Goal: Task Accomplishment & Management: Manage account settings

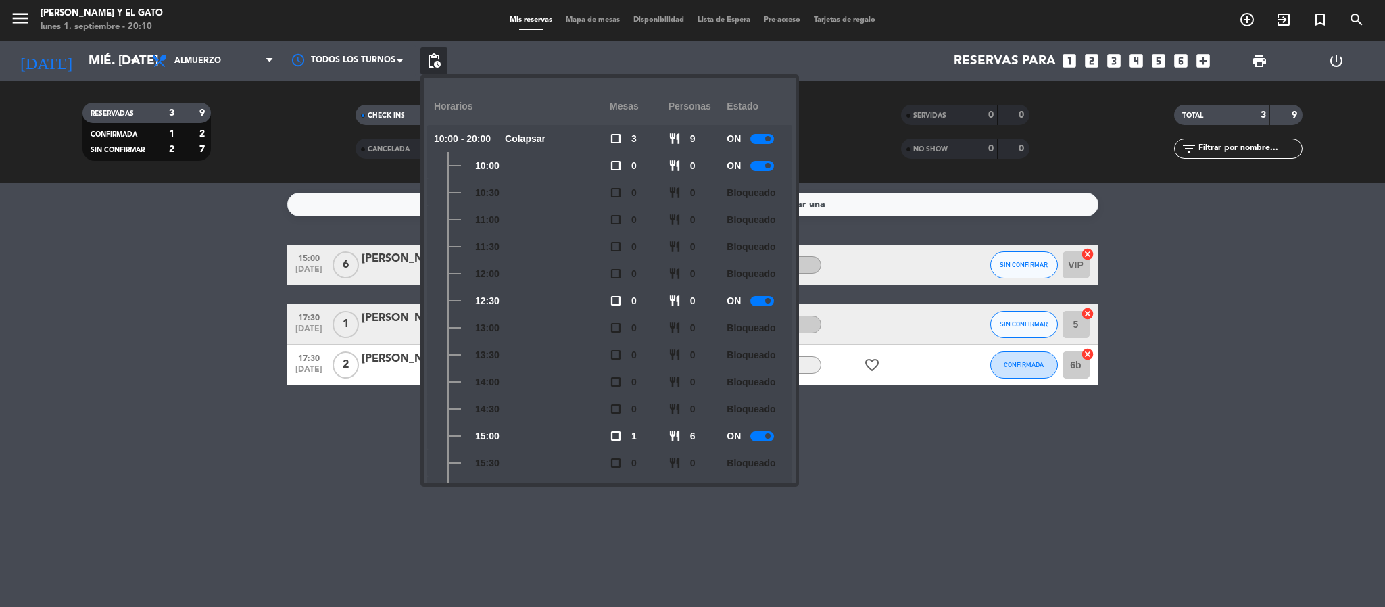
click at [201, 270] on bookings-row "15:00 [DATE] 6 [PERSON_NAME] SALON DE TE SIN CONFIRMAR VIP cancel 17:30 [DATE] …" at bounding box center [692, 315] width 1385 height 141
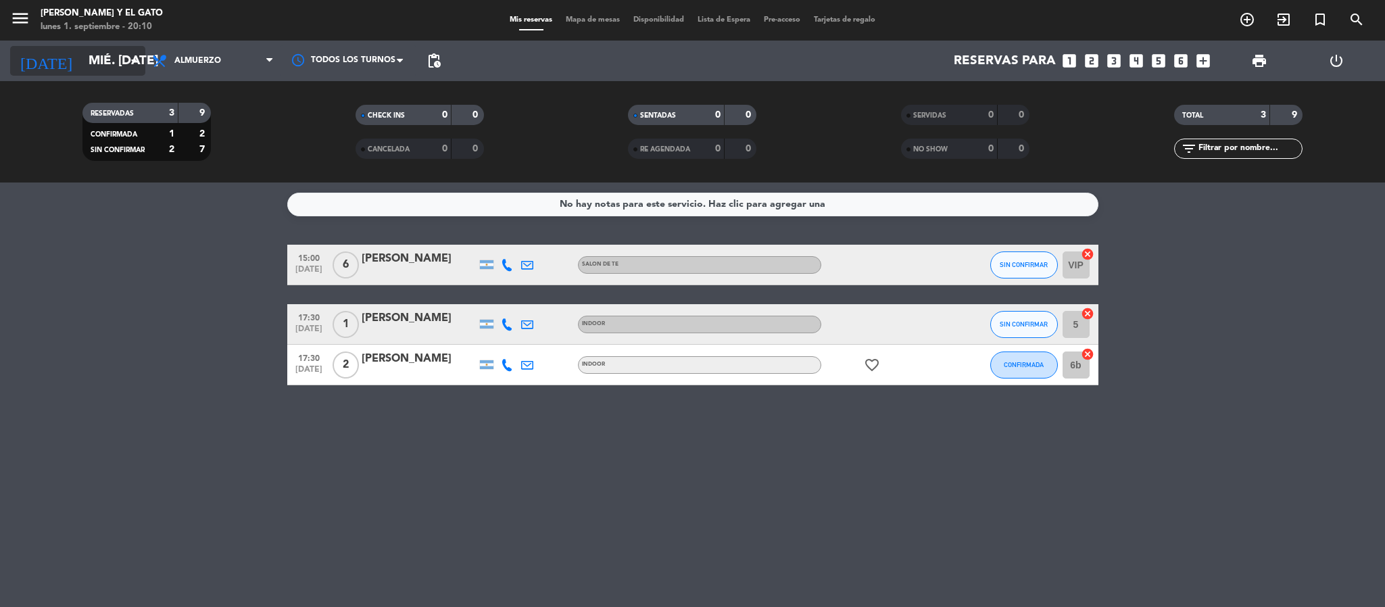
click at [116, 59] on input "mié. [DATE]" at bounding box center [163, 61] width 163 height 28
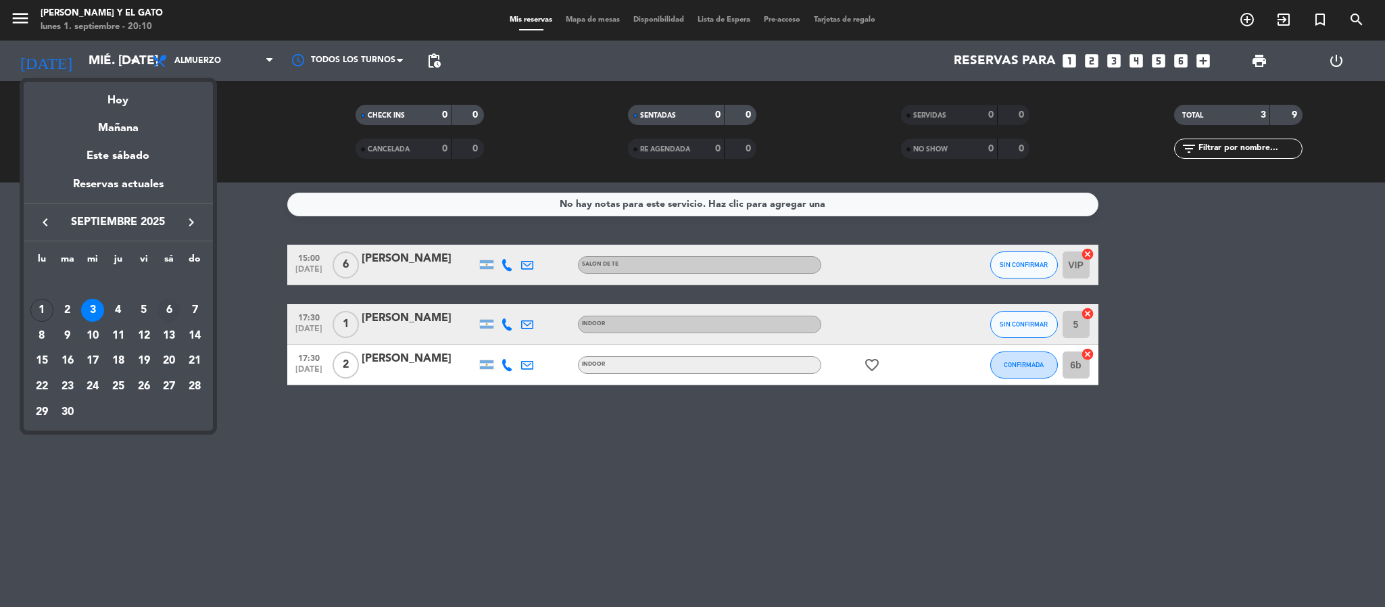
click at [170, 312] on div "6" at bounding box center [168, 310] width 23 height 23
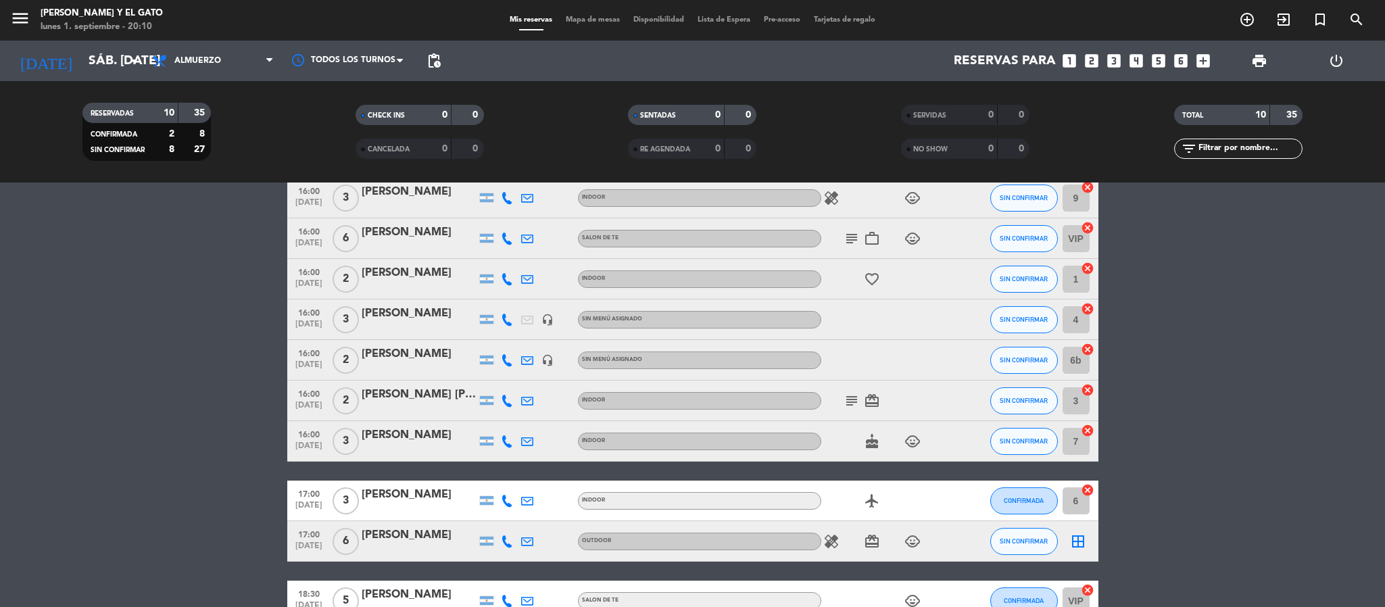
scroll to position [148, 0]
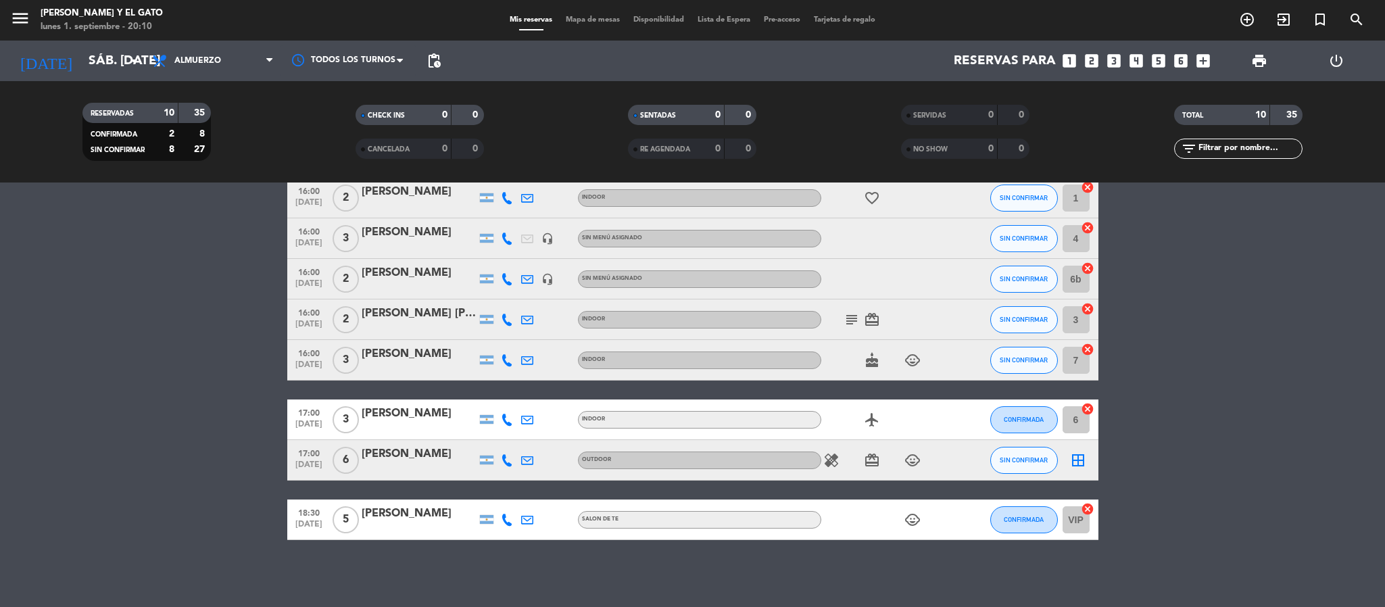
click at [360, 355] on div "3" at bounding box center [345, 360] width 31 height 40
click at [373, 353] on div "[PERSON_NAME]" at bounding box center [419, 354] width 115 height 18
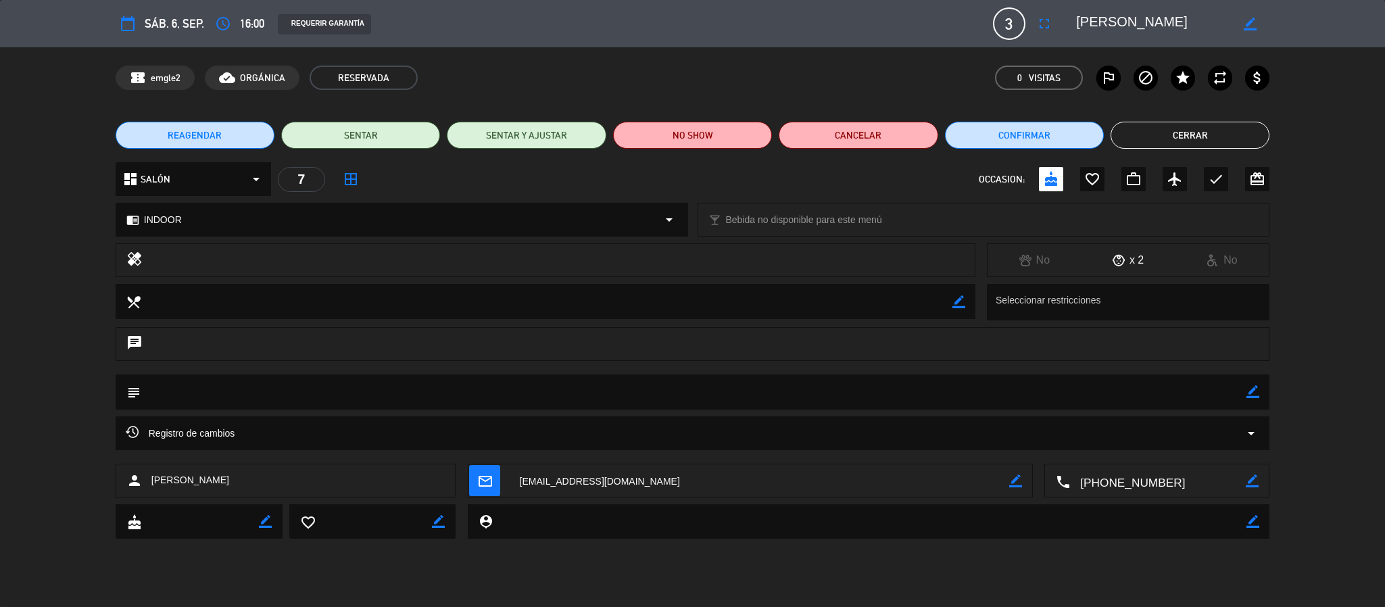
click at [155, 29] on span "sáb. 6, sep." at bounding box center [174, 23] width 59 height 19
drag, startPoint x: 1189, startPoint y: 134, endPoint x: 1180, endPoint y: 134, distance: 8.8
click at [1184, 134] on button "Cerrar" at bounding box center [1189, 135] width 159 height 27
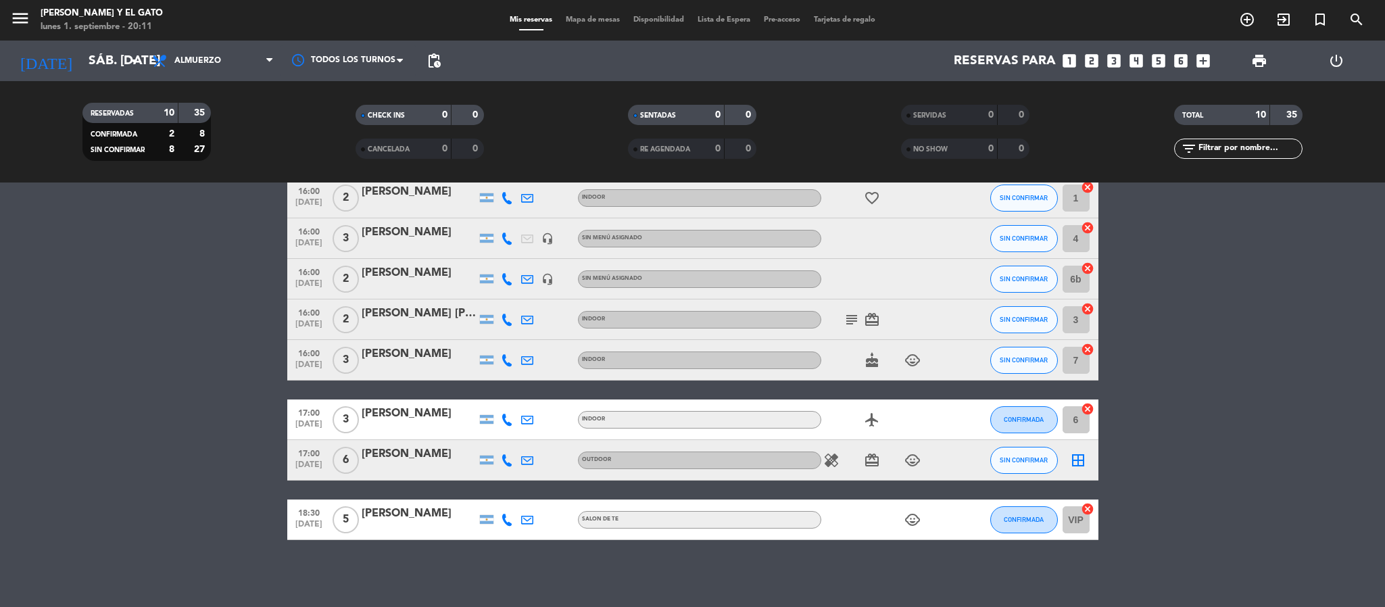
click at [124, 45] on div "[DATE] sáb. [DATE] arrow_drop_down" at bounding box center [77, 61] width 135 height 41
click at [112, 57] on input "sáb. [DATE]" at bounding box center [163, 61] width 163 height 28
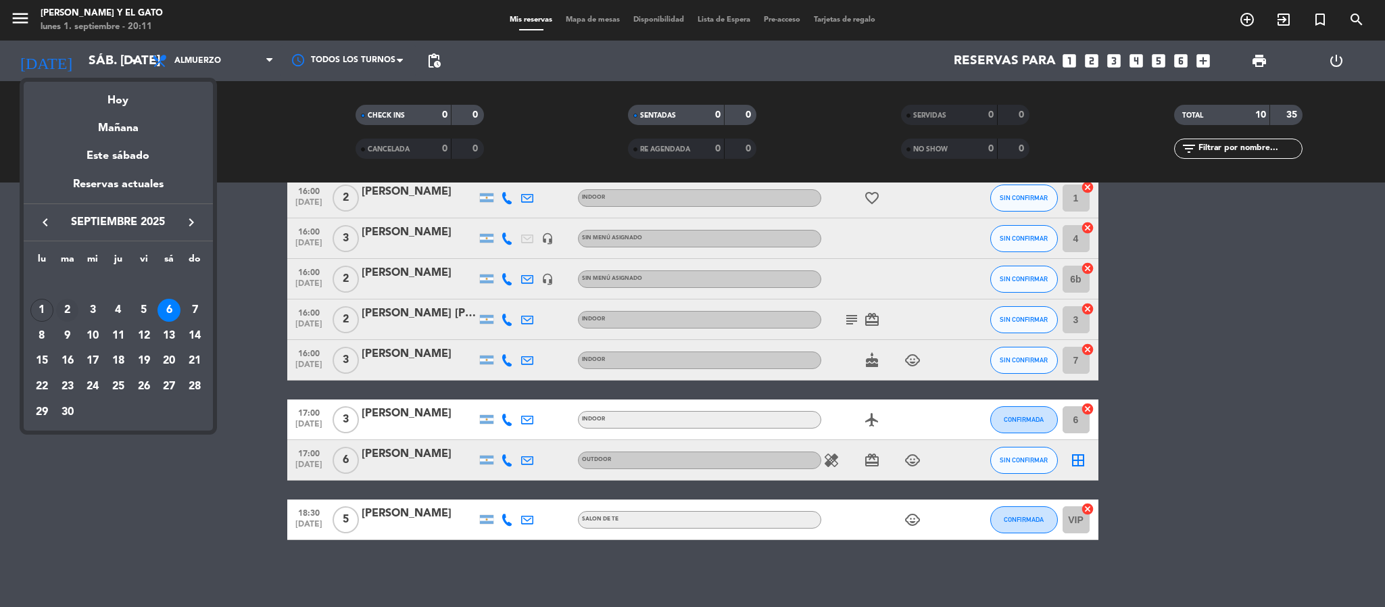
click at [64, 309] on div "2" at bounding box center [67, 310] width 23 height 23
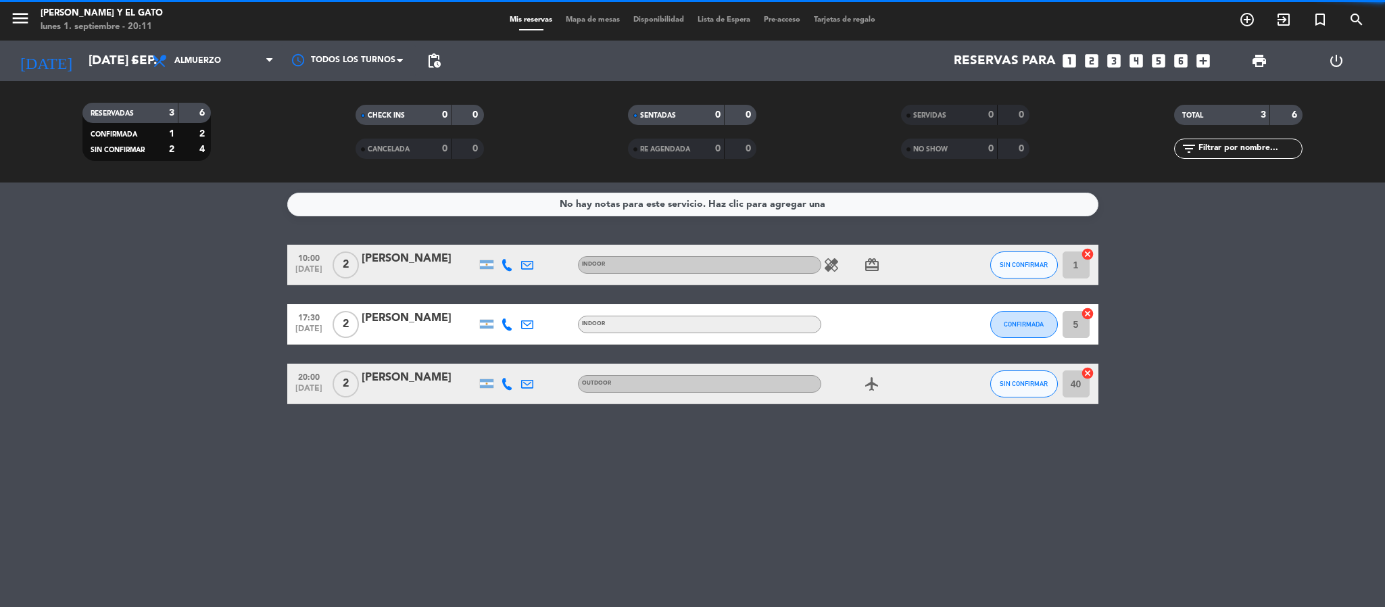
scroll to position [0, 0]
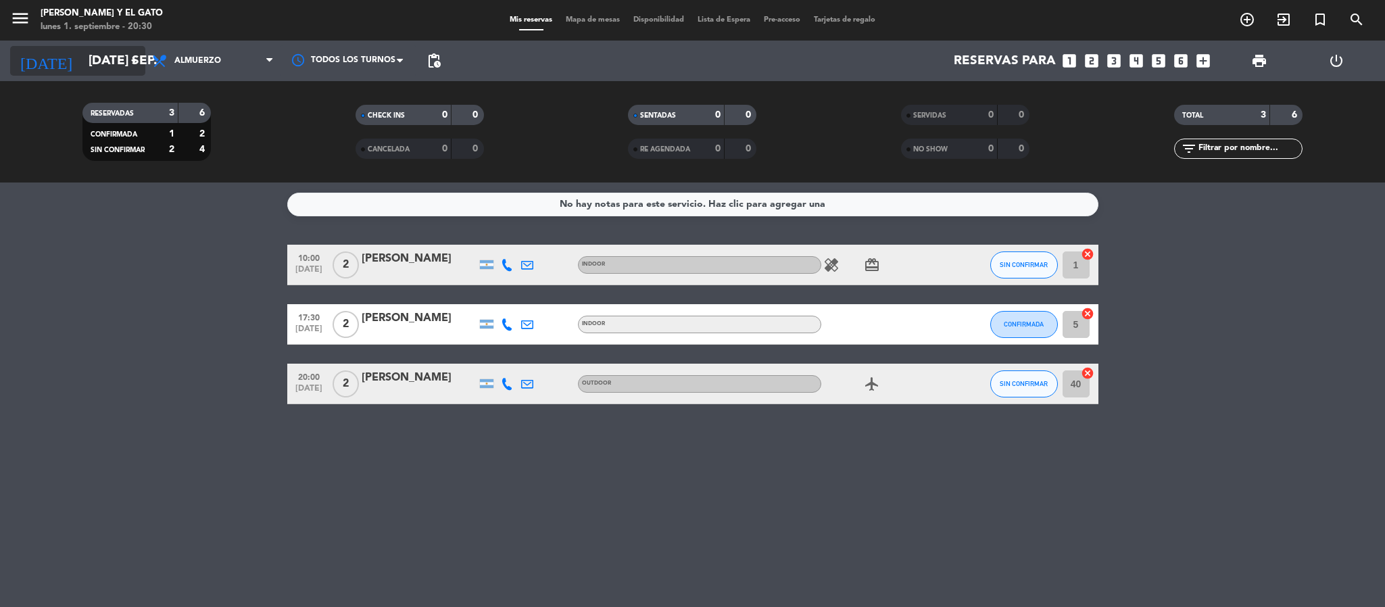
drag, startPoint x: 134, startPoint y: 76, endPoint x: 124, endPoint y: 55, distance: 23.0
click at [128, 69] on div "[DATE] [DATE] sep. arrow_drop_down" at bounding box center [77, 61] width 135 height 41
click at [124, 55] on input "[DATE] sep." at bounding box center [163, 61] width 163 height 28
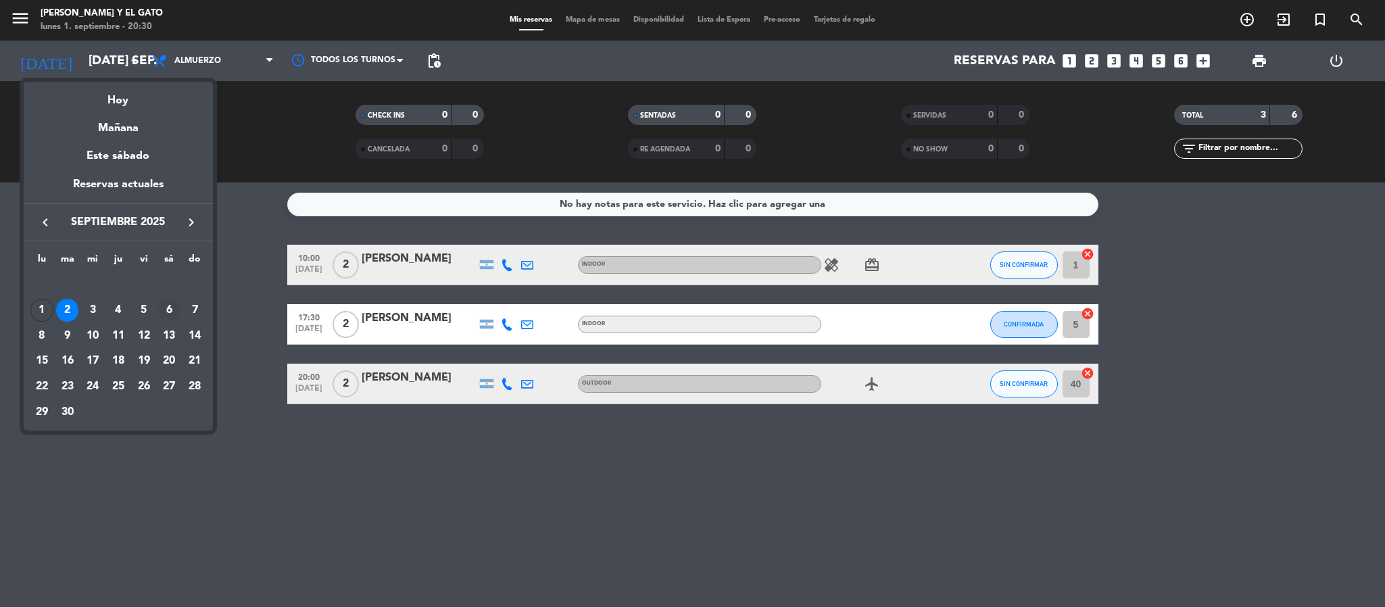
click at [174, 308] on div "6" at bounding box center [168, 310] width 23 height 23
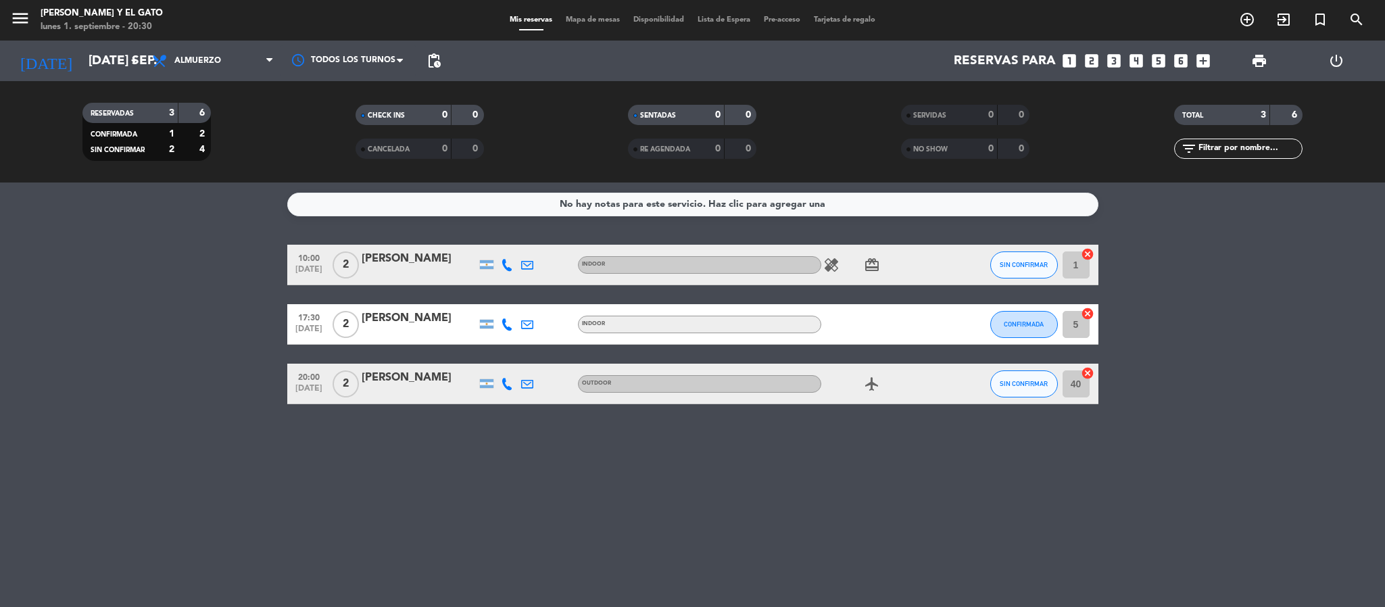
type input "sáb. [DATE]"
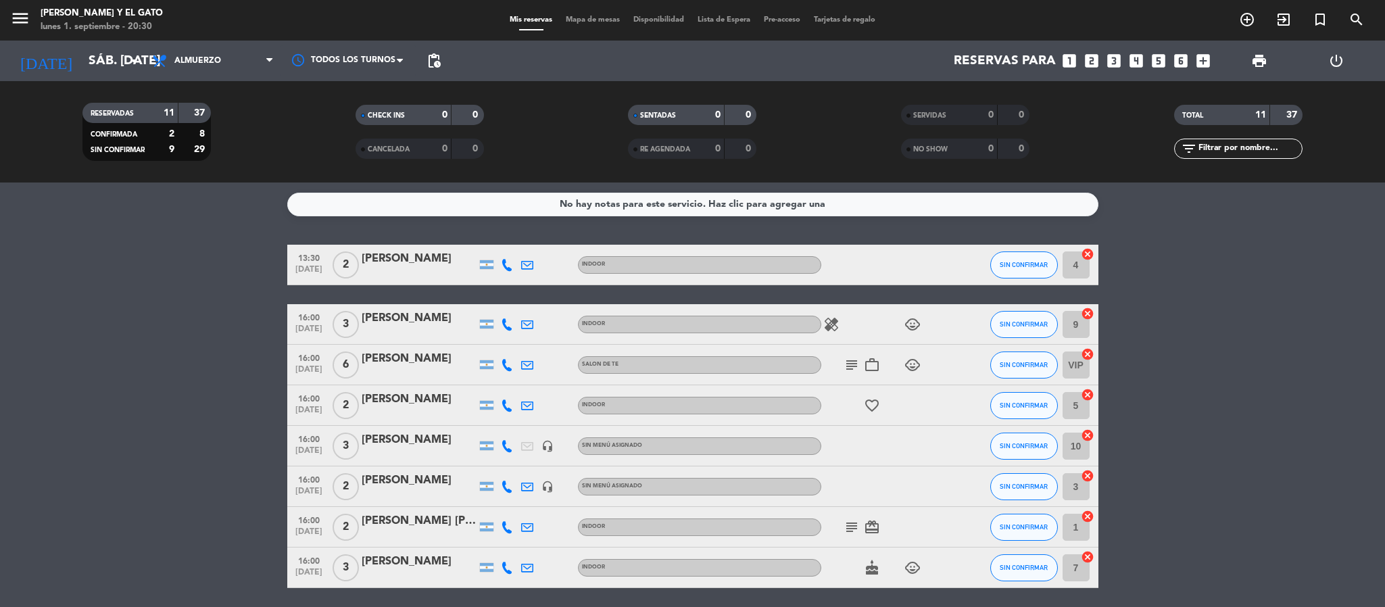
click at [1160, 68] on icon "looks_5" at bounding box center [1158, 61] width 18 height 18
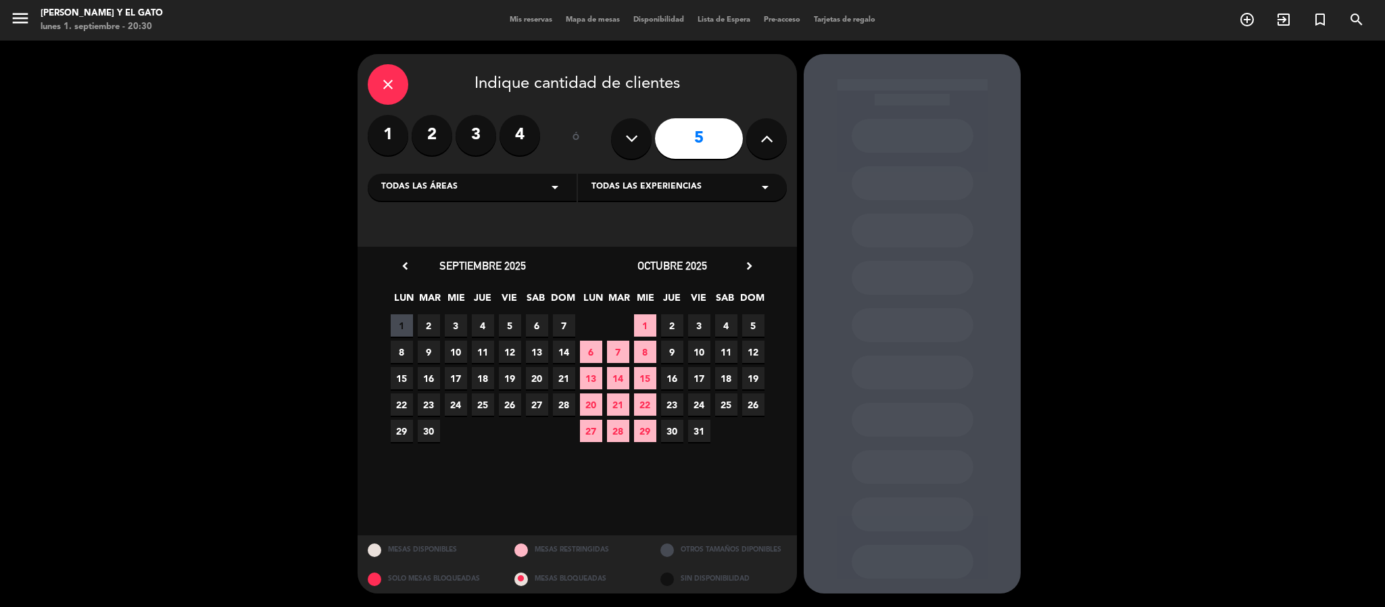
click at [536, 325] on span "6" at bounding box center [537, 325] width 22 height 22
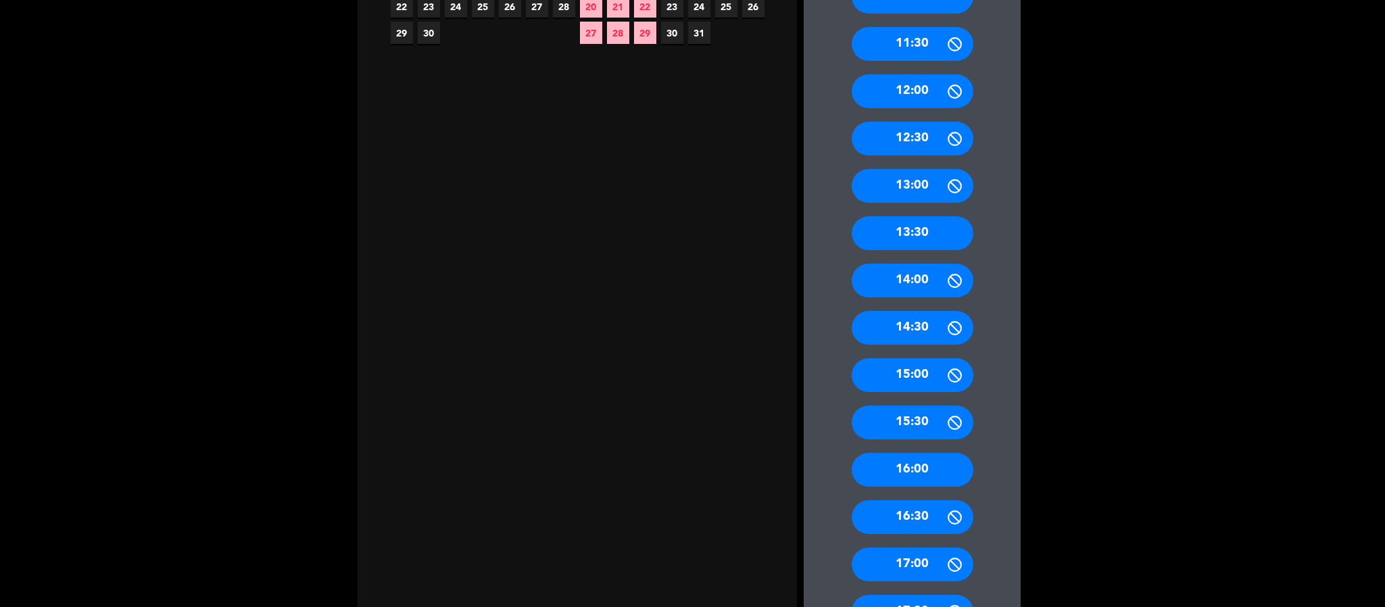
scroll to position [405, 0]
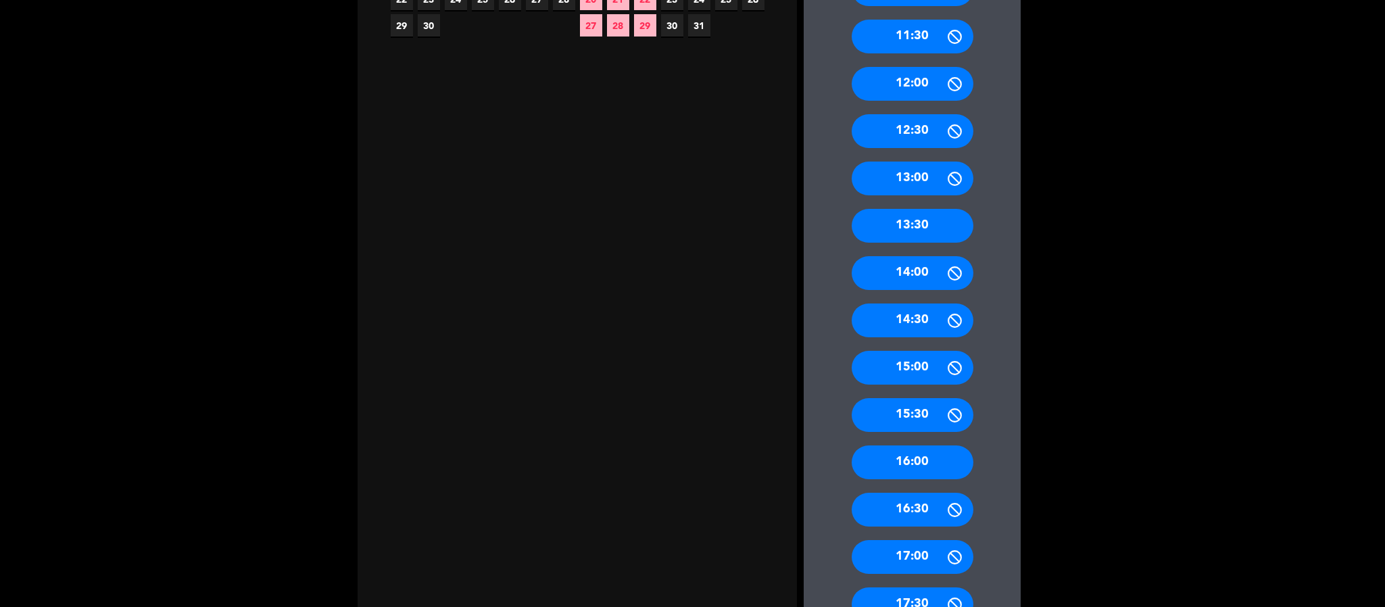
click at [924, 450] on div "16:00" at bounding box center [912, 462] width 122 height 34
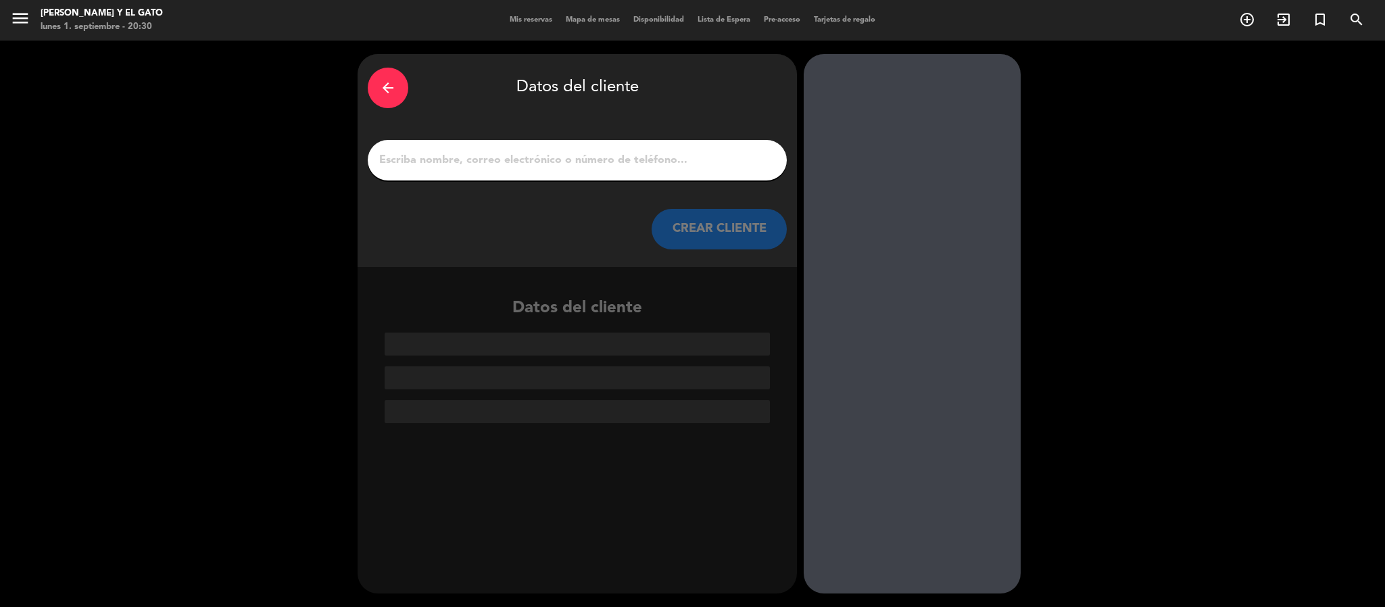
scroll to position [0, 0]
click at [605, 151] on input "1" at bounding box center [577, 160] width 399 height 19
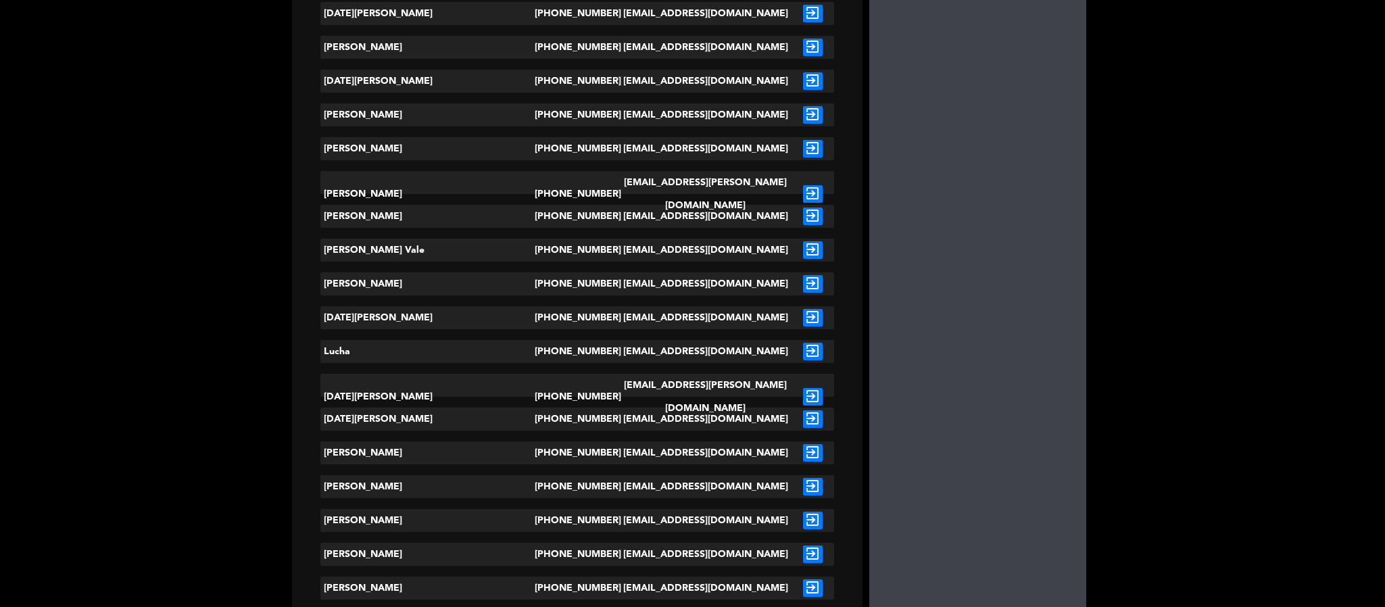
scroll to position [405, 0]
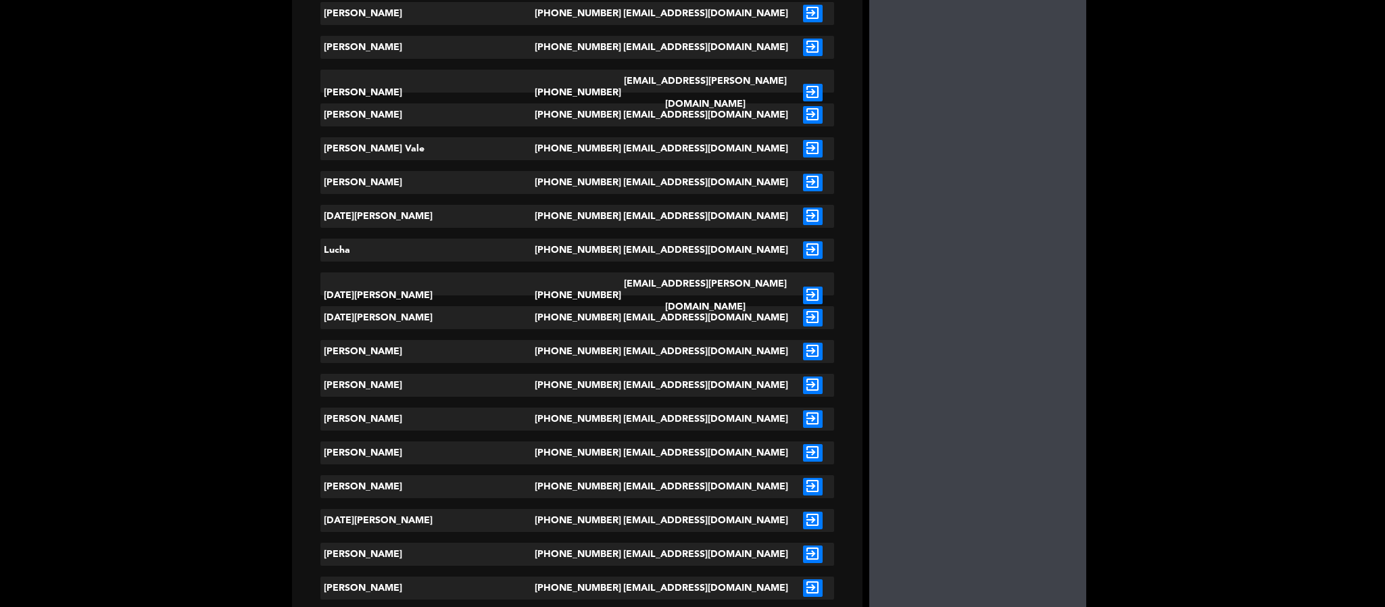
type input "[PERSON_NAME]"
click at [803, 418] on icon "exit_to_app" at bounding box center [813, 419] width 20 height 18
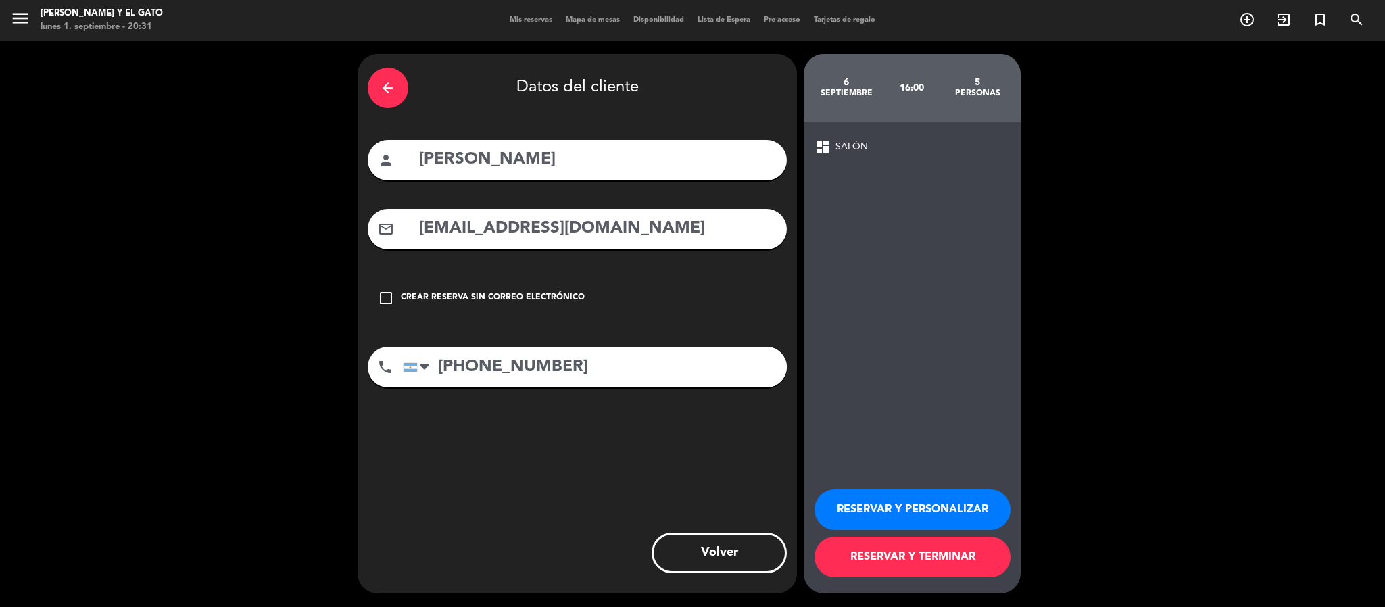
scroll to position [0, 0]
click at [890, 509] on button "RESERVAR Y PERSONALIZAR" at bounding box center [912, 509] width 196 height 41
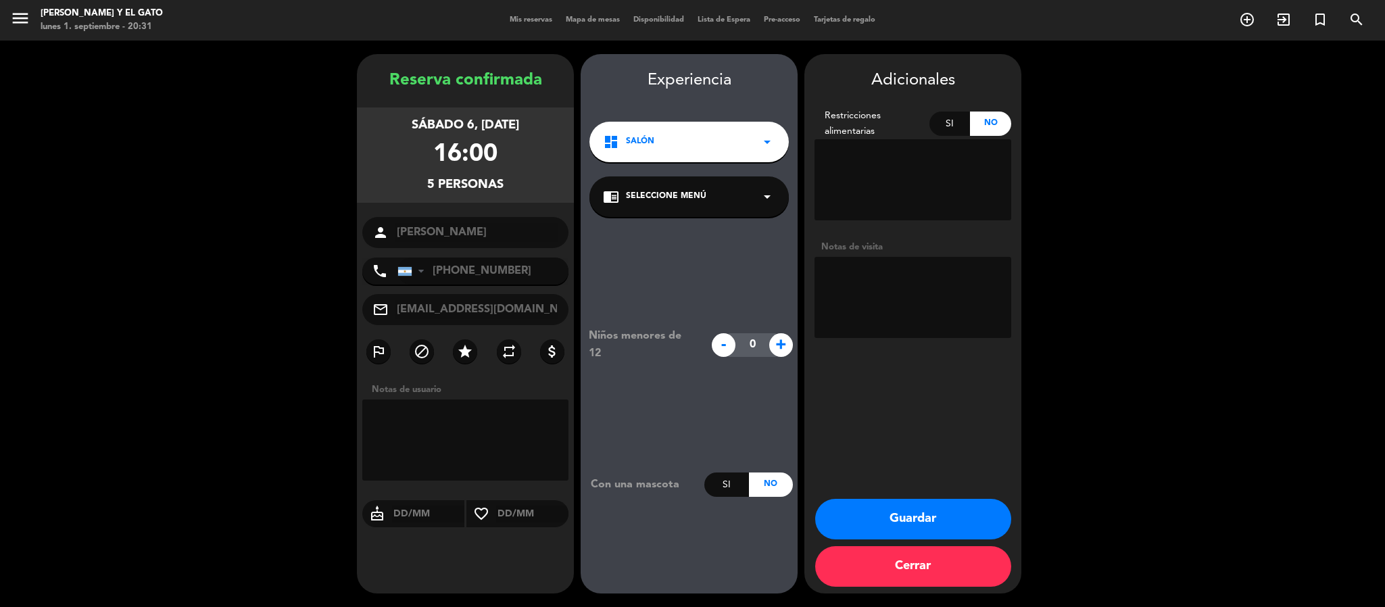
click at [922, 507] on button "Guardar" at bounding box center [913, 519] width 196 height 41
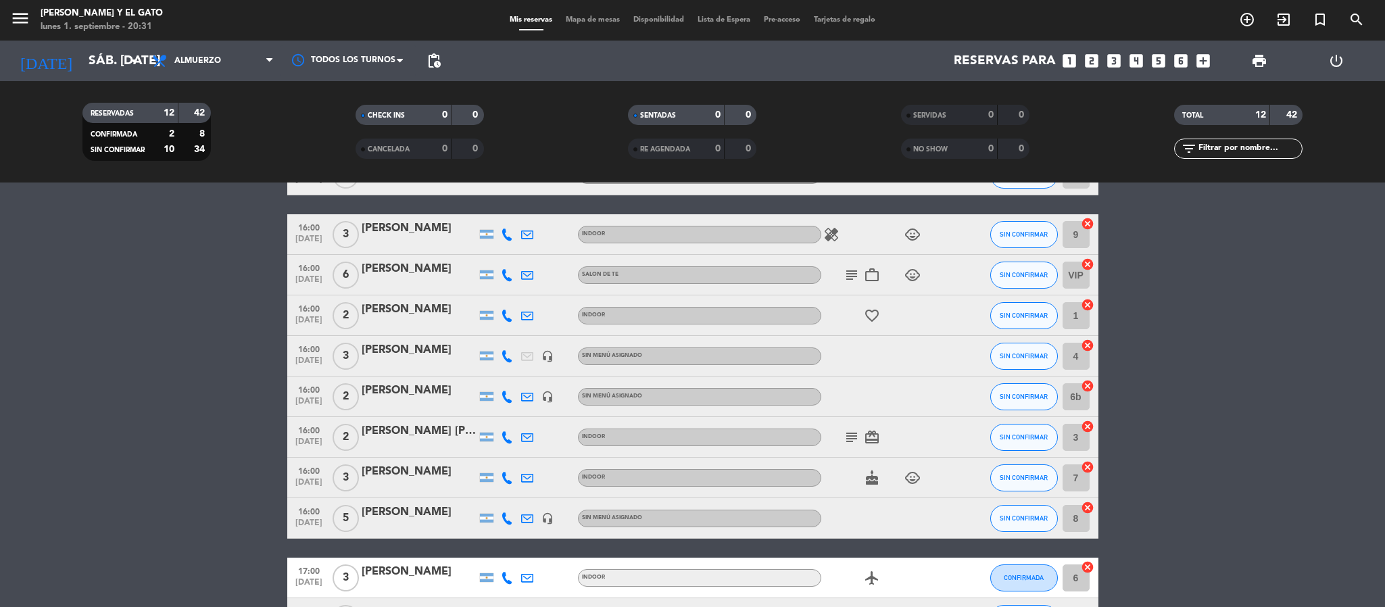
scroll to position [248, 0]
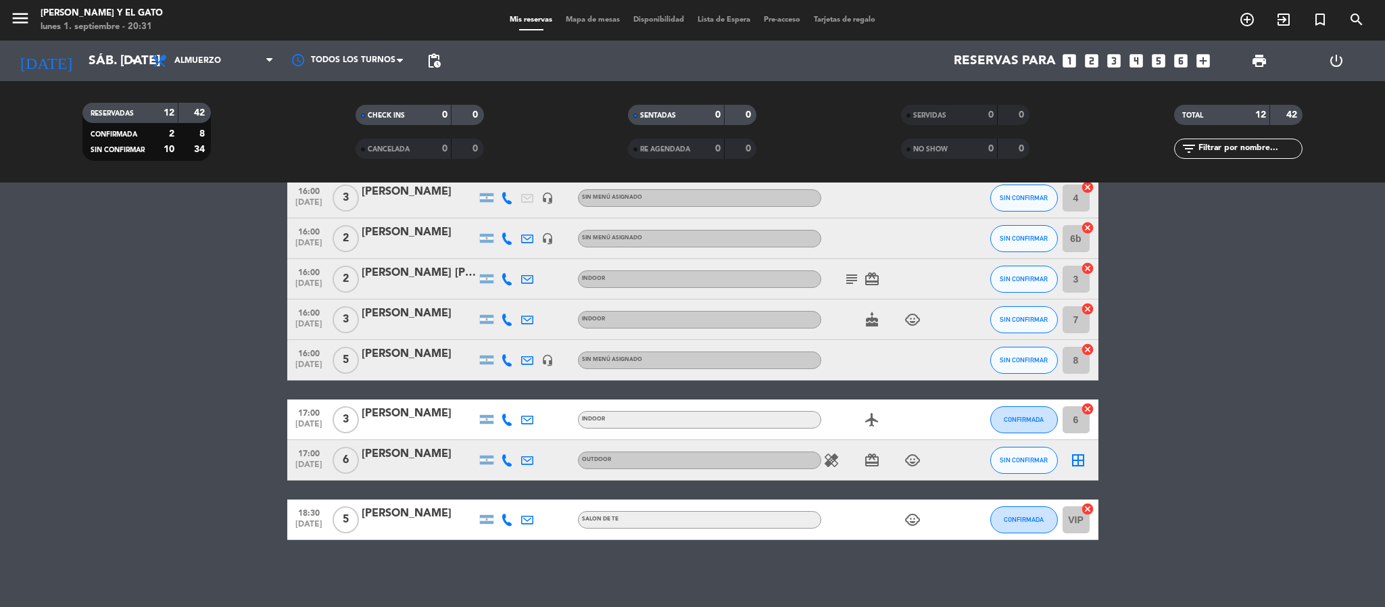
click at [377, 308] on div "[PERSON_NAME]" at bounding box center [419, 314] width 115 height 18
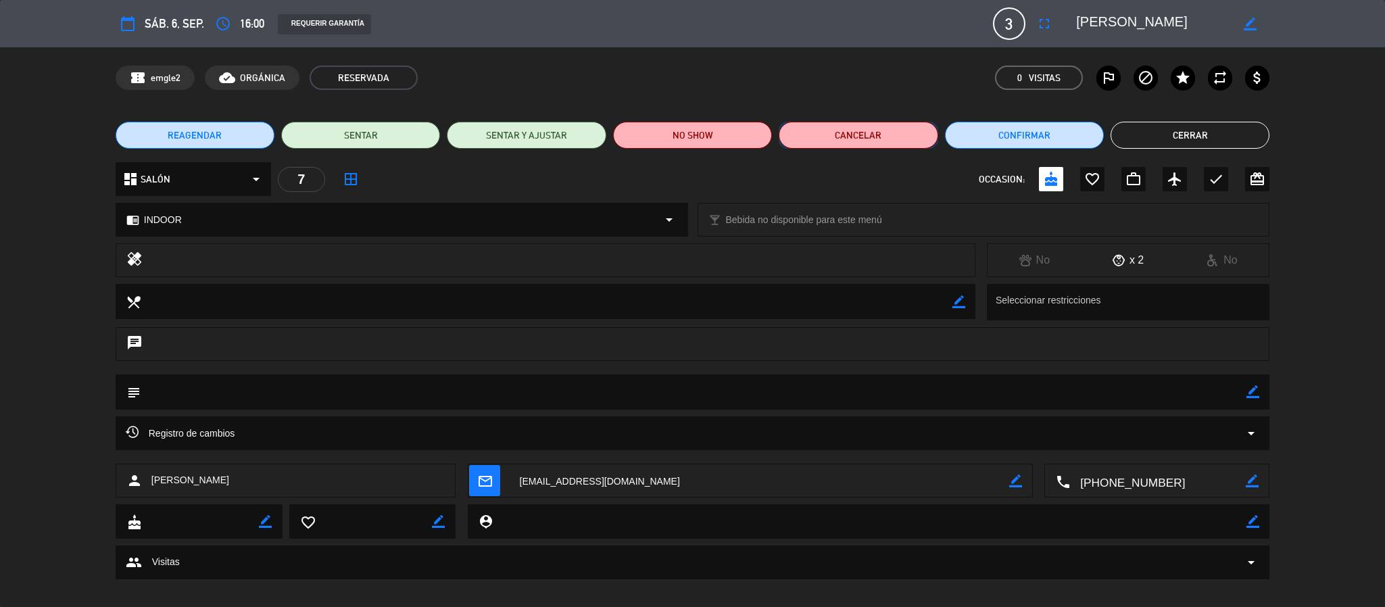
click at [866, 128] on button "Cancelar" at bounding box center [857, 135] width 159 height 27
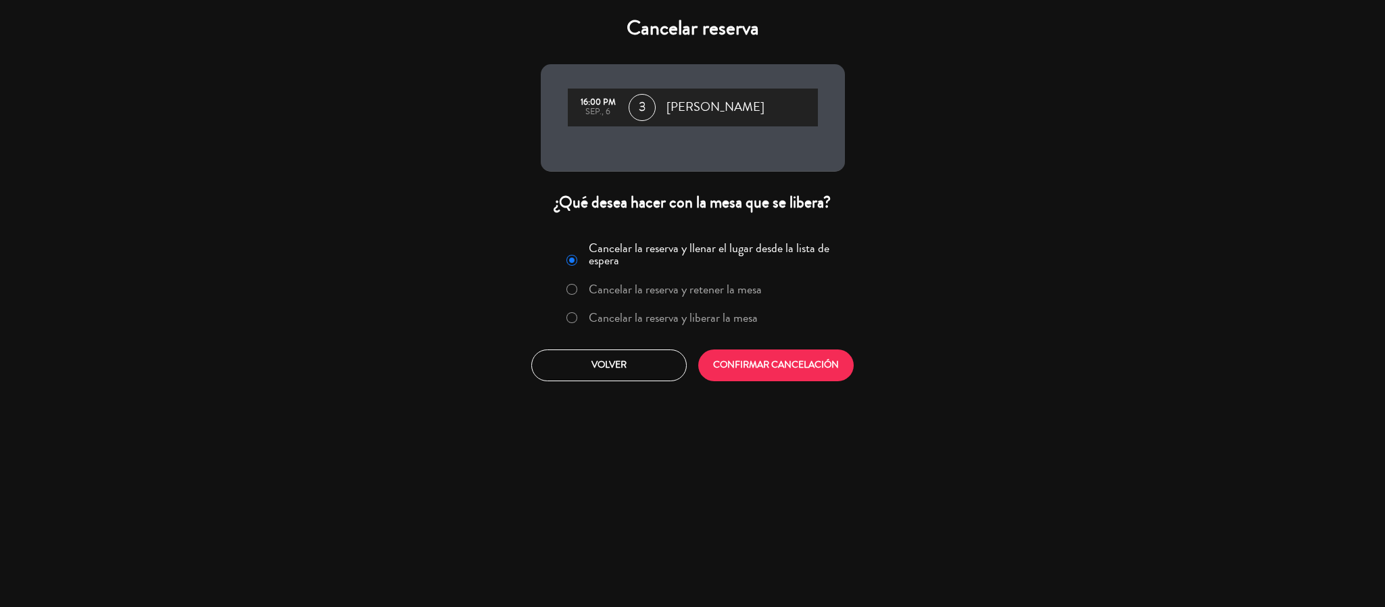
click at [700, 315] on label "Cancelar la reserva y liberar la mesa" at bounding box center [673, 318] width 169 height 12
click at [749, 351] on button "CONFIRMAR CANCELACIÓN" at bounding box center [775, 365] width 155 height 32
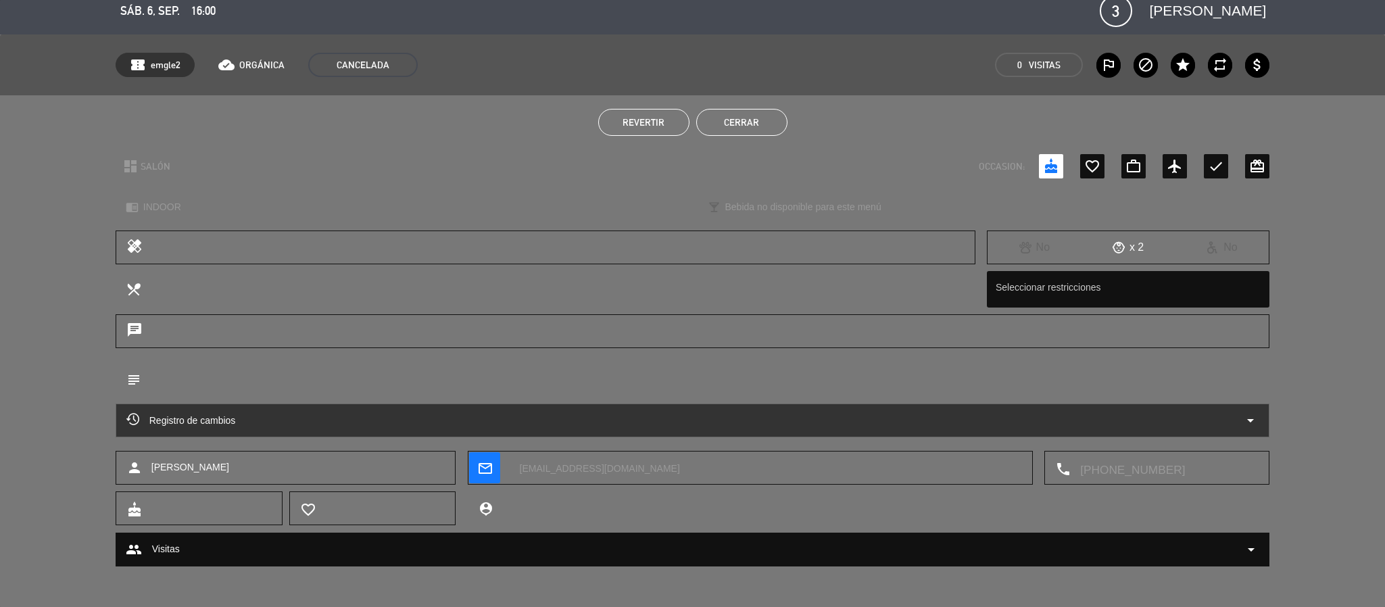
scroll to position [0, 0]
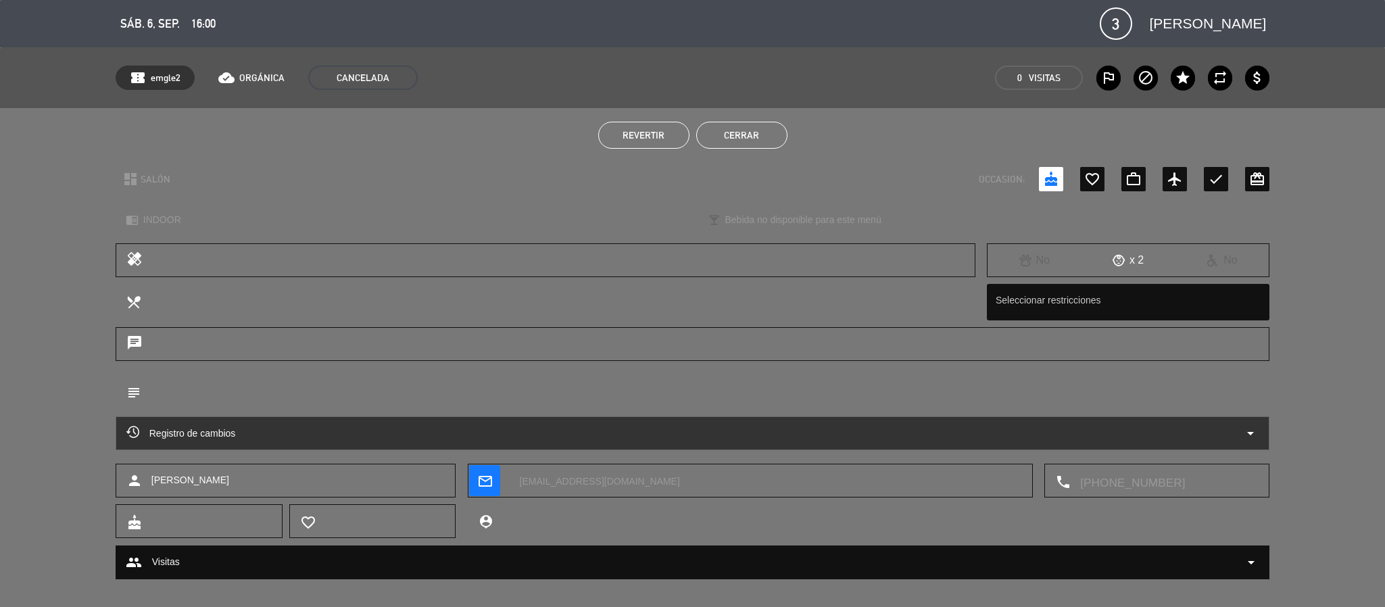
click at [716, 132] on button "Cerrar" at bounding box center [741, 135] width 91 height 27
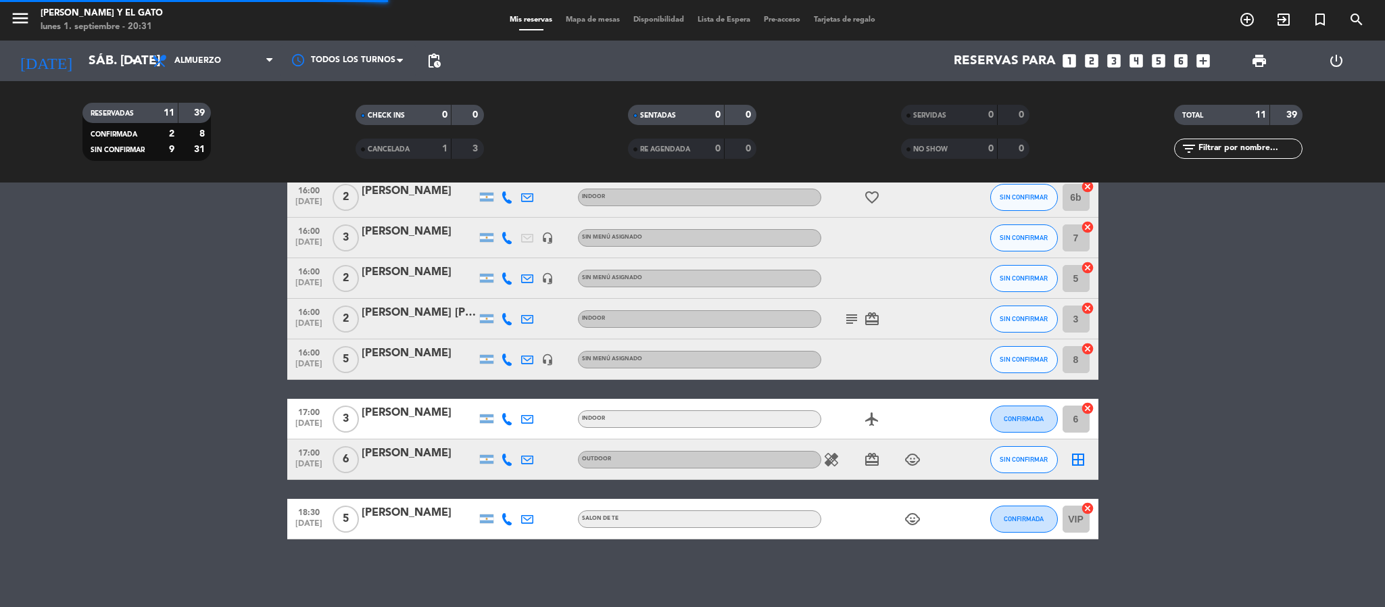
scroll to position [207, 0]
click at [828, 459] on icon "healing" at bounding box center [831, 460] width 16 height 16
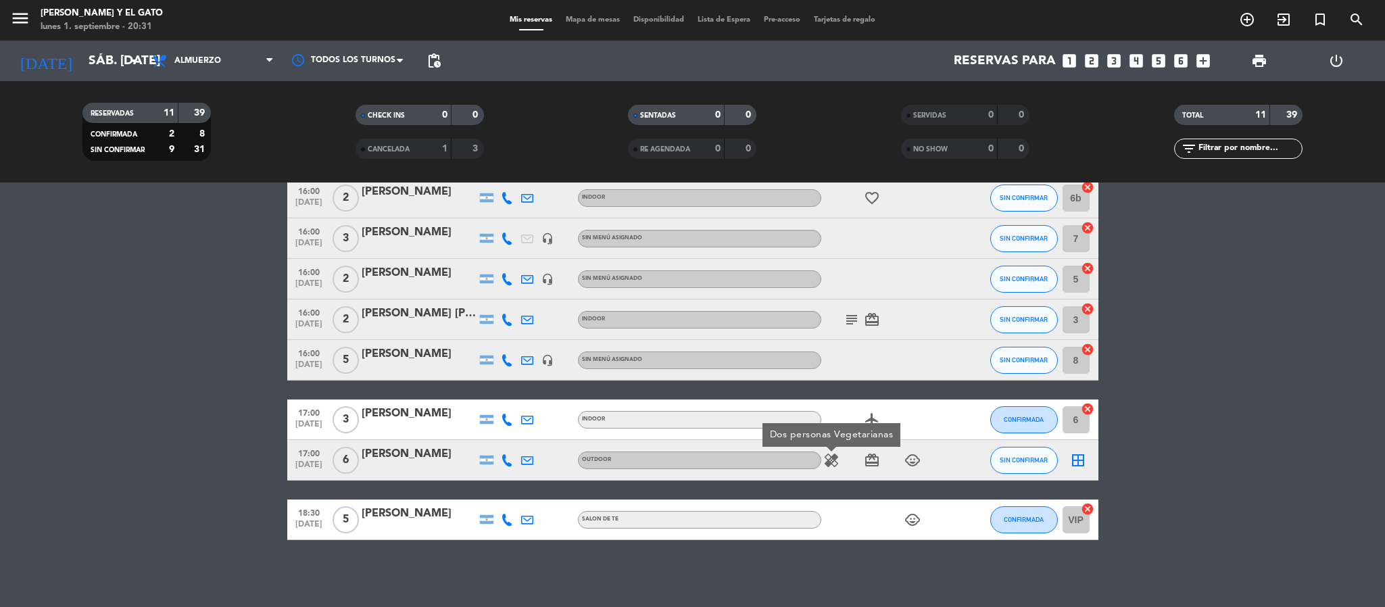
click at [874, 458] on icon "card_giftcard" at bounding box center [872, 460] width 16 height 16
click at [910, 462] on icon "child_care" at bounding box center [912, 460] width 16 height 16
click at [850, 482] on div "13:30 [DATE] 2 [PERSON_NAME] INDOOR SIN CONFIRMAR 4 cancel 16:00 [DATE] 3 [PERS…" at bounding box center [692, 288] width 811 height 503
click at [1081, 460] on icon "border_all" at bounding box center [1078, 460] width 16 height 16
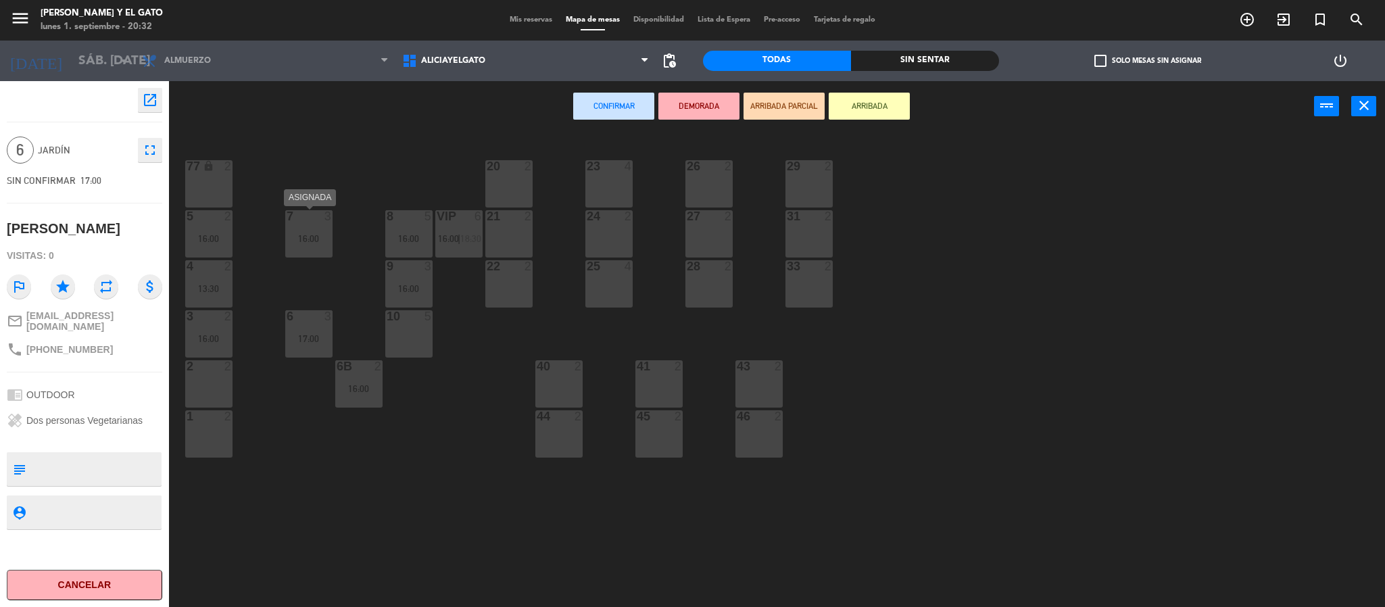
click at [321, 237] on div "16:00" at bounding box center [308, 238] width 47 height 9
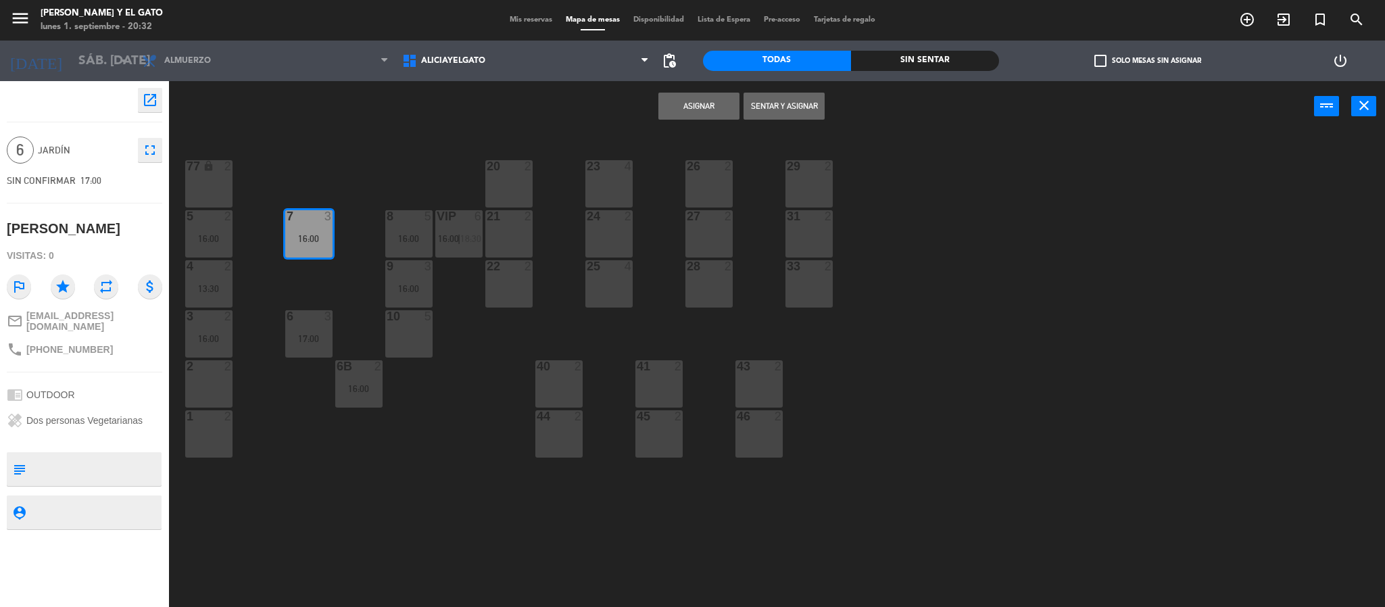
click at [678, 112] on button "Asignar" at bounding box center [698, 106] width 81 height 27
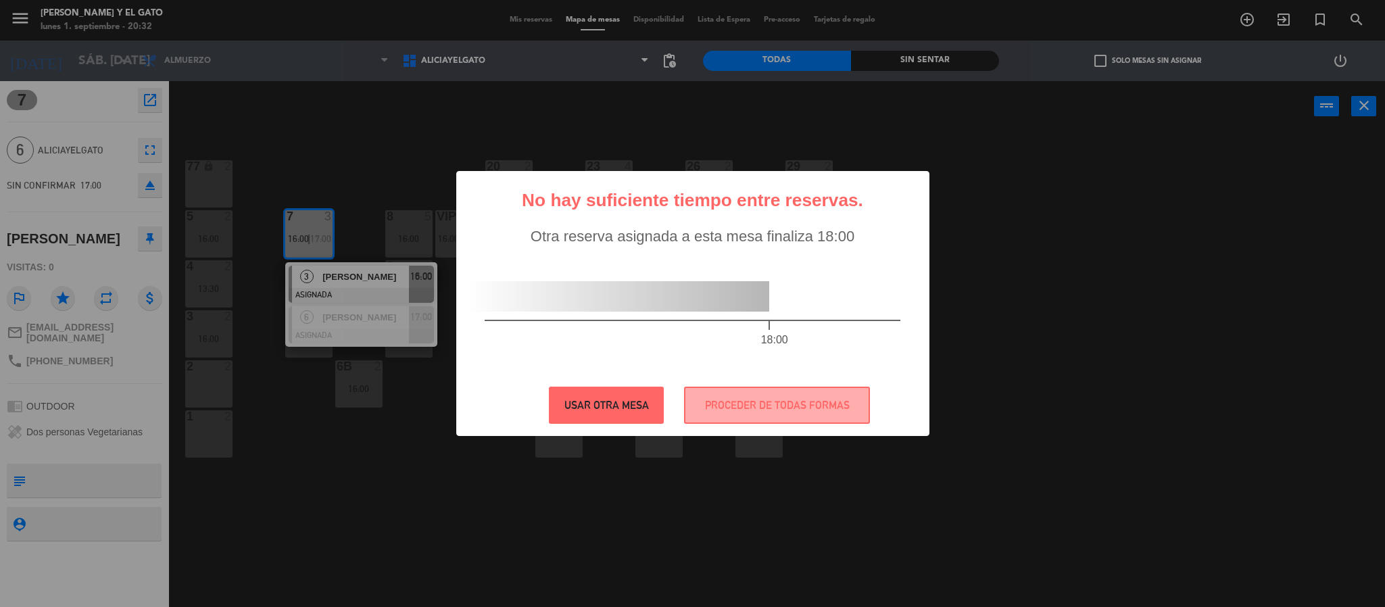
click at [597, 404] on button "USAR OTRA MESA" at bounding box center [606, 405] width 115 height 37
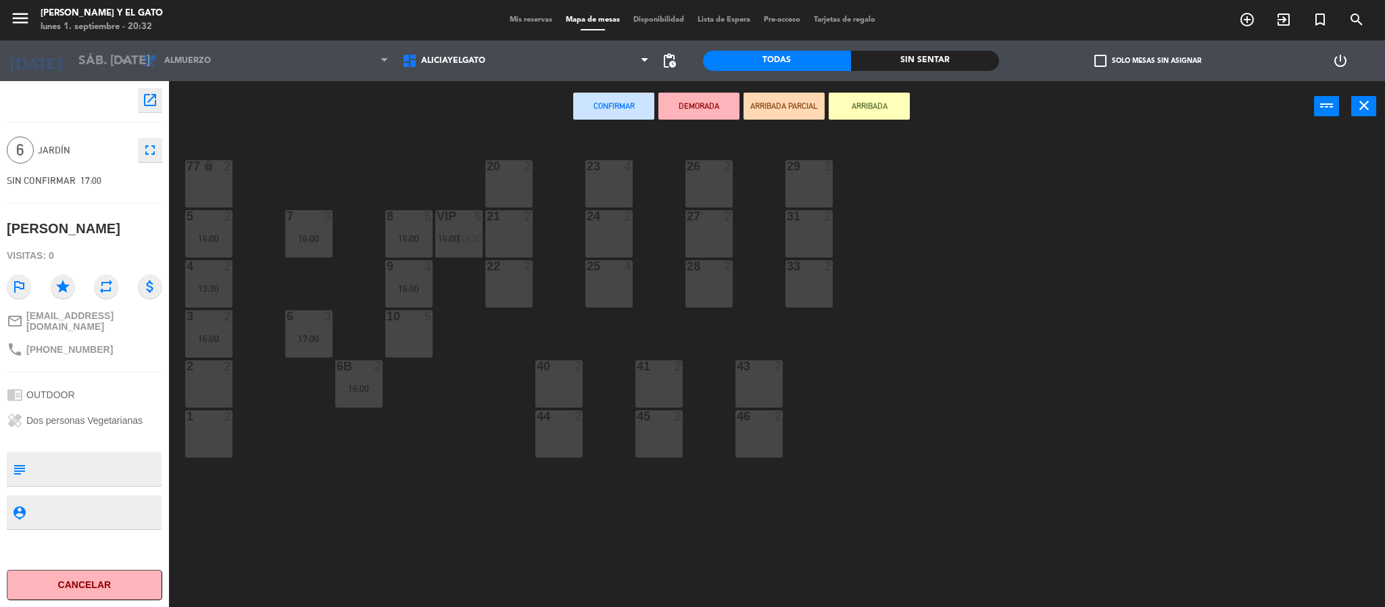
click at [199, 424] on div "1 2" at bounding box center [208, 433] width 47 height 47
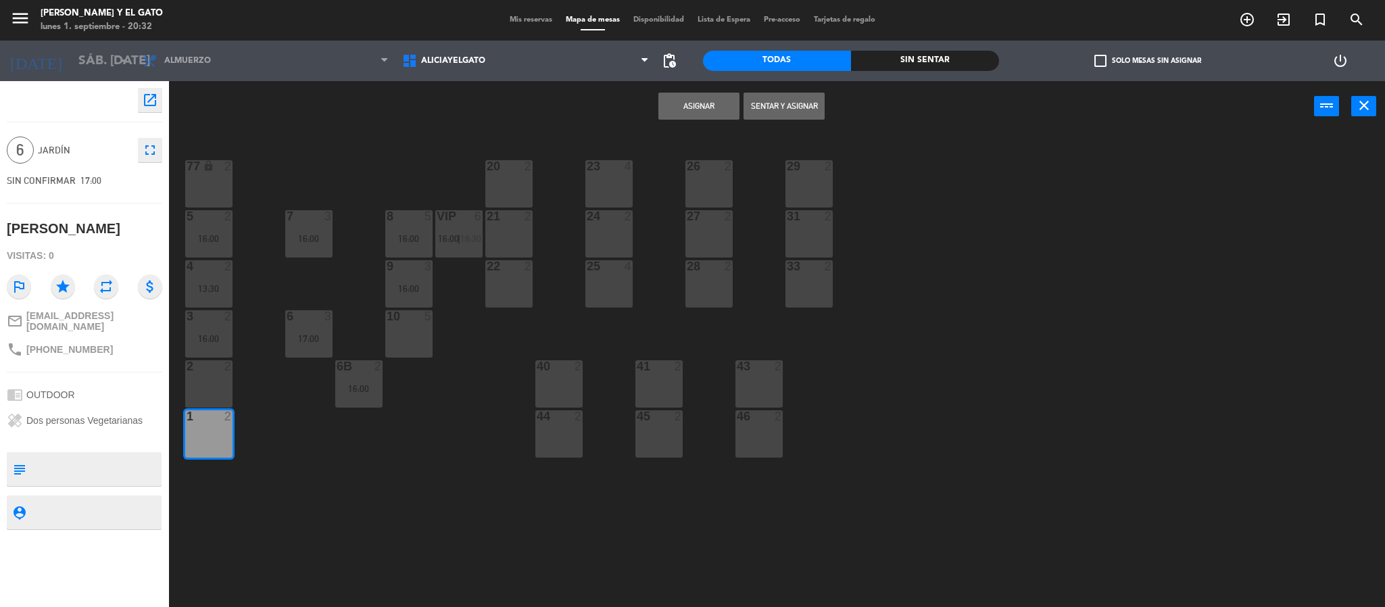
click at [191, 379] on div "2 2" at bounding box center [208, 383] width 47 height 47
click at [698, 110] on button "Asignar" at bounding box center [698, 106] width 81 height 27
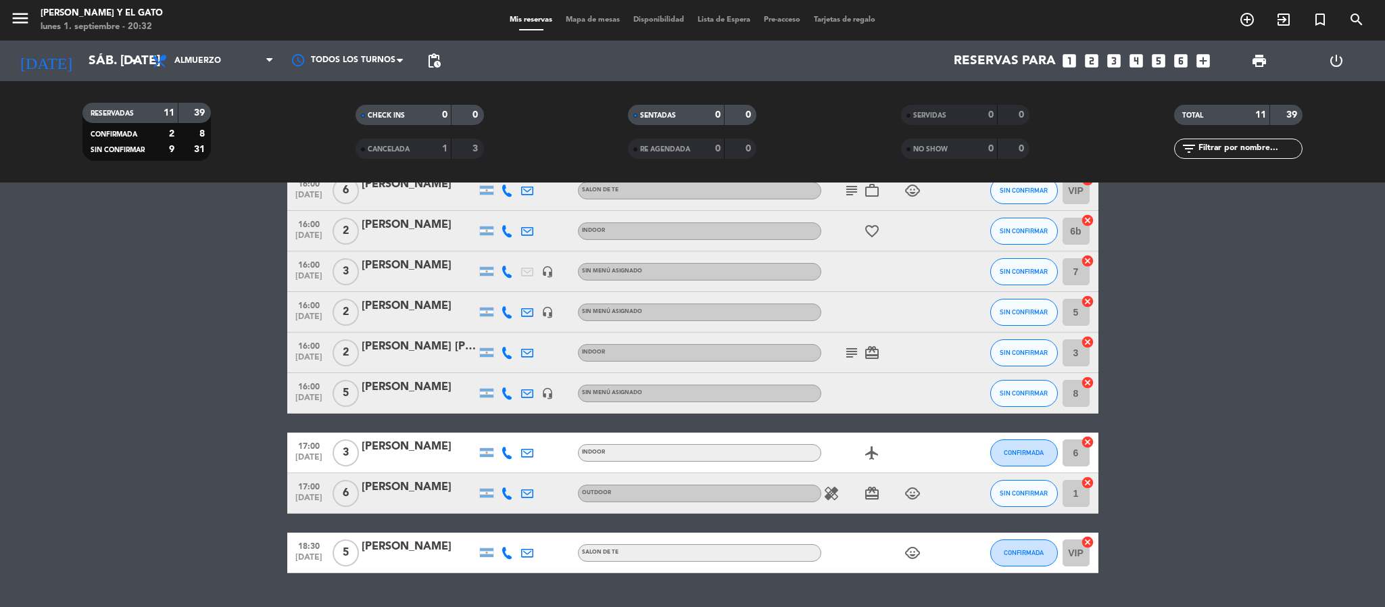
scroll to position [207, 0]
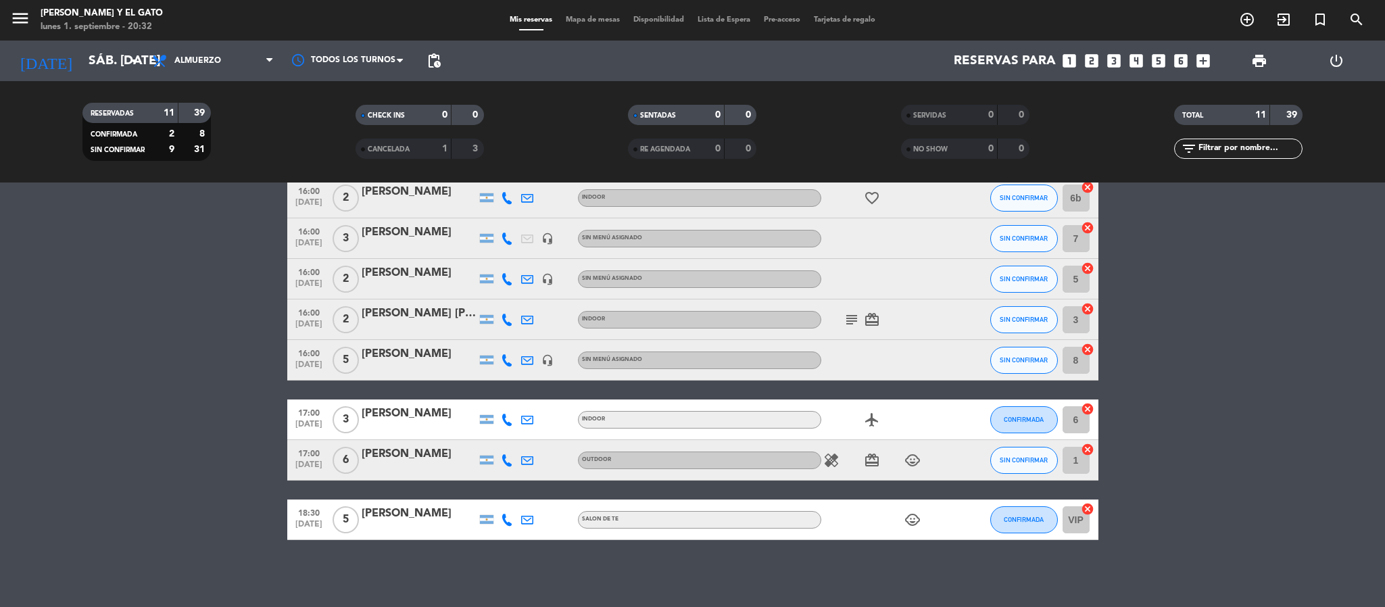
click at [424, 57] on span "pending_actions" at bounding box center [433, 60] width 27 height 27
click at [428, 61] on span "pending_actions" at bounding box center [434, 61] width 16 height 16
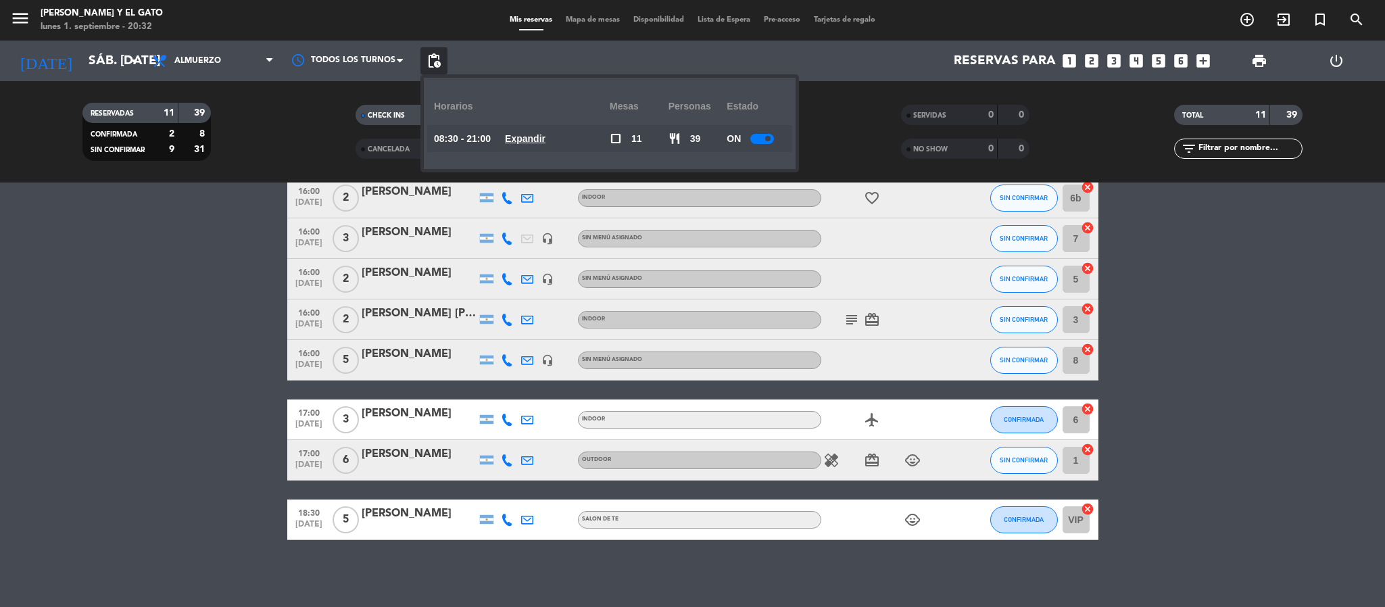
click at [520, 139] on u "Expandir" at bounding box center [525, 138] width 41 height 11
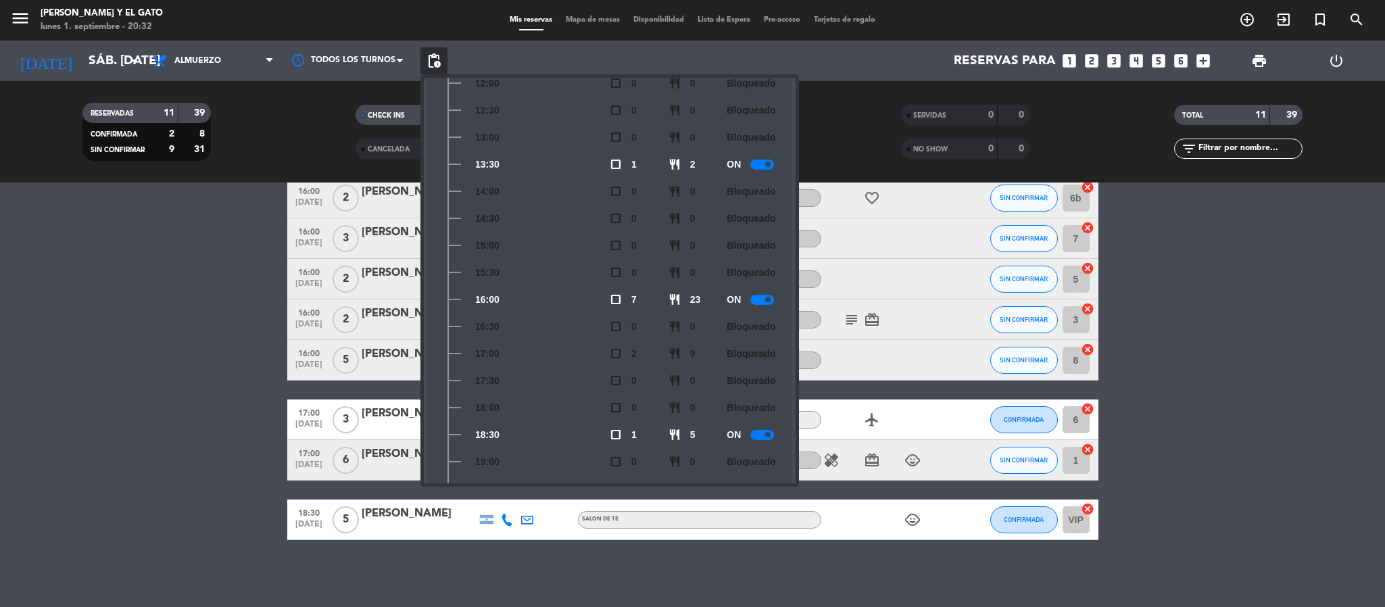
scroll to position [388, 0]
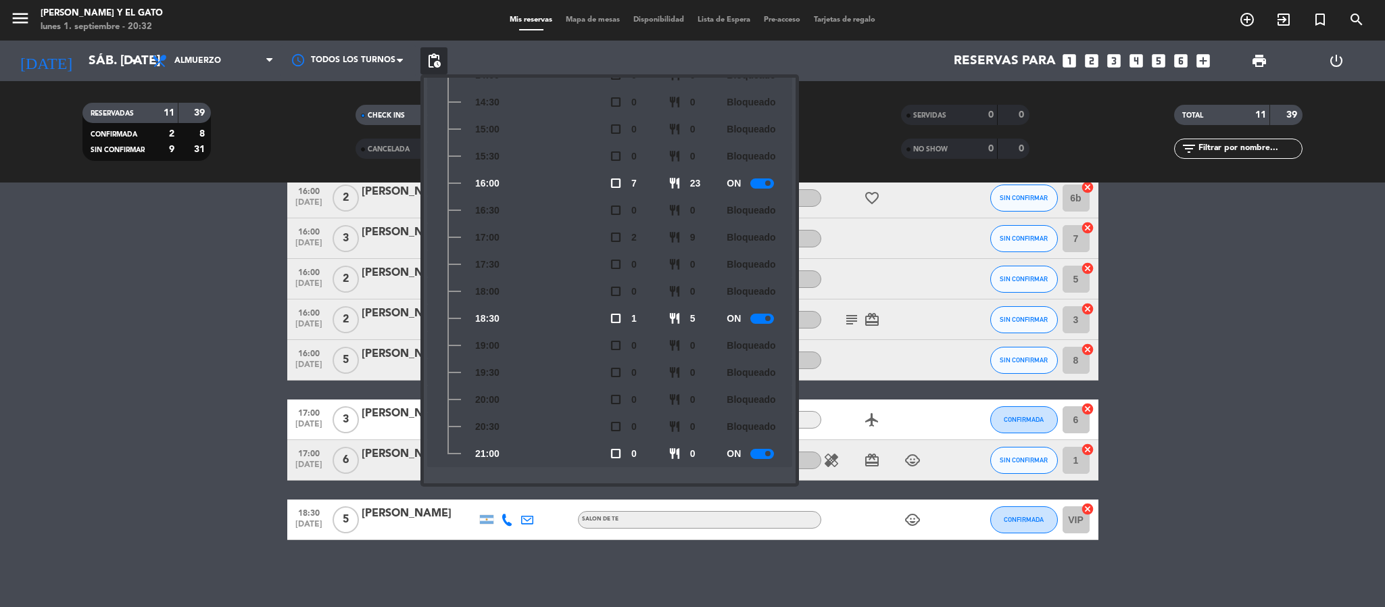
click at [77, 449] on bookings-row "13:30 [DATE] 2 [PERSON_NAME] INDOOR SIN CONFIRMAR 4 cancel 16:00 [DATE] 3 [PERS…" at bounding box center [692, 288] width 1385 height 503
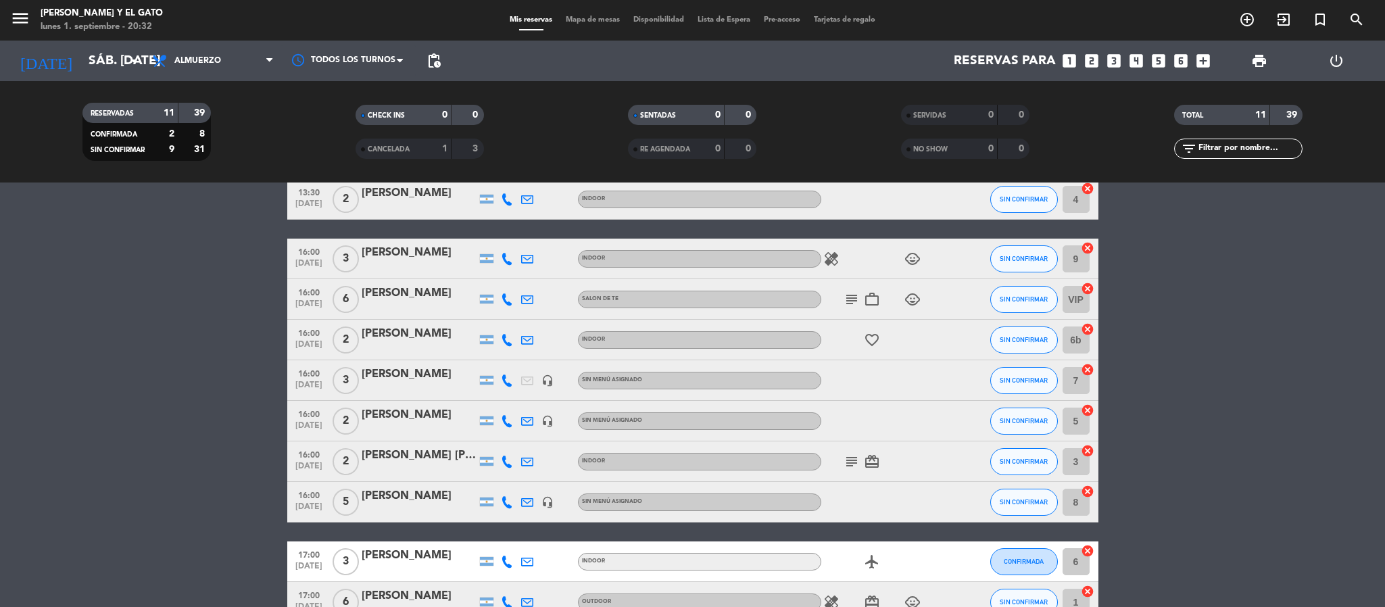
scroll to position [101, 0]
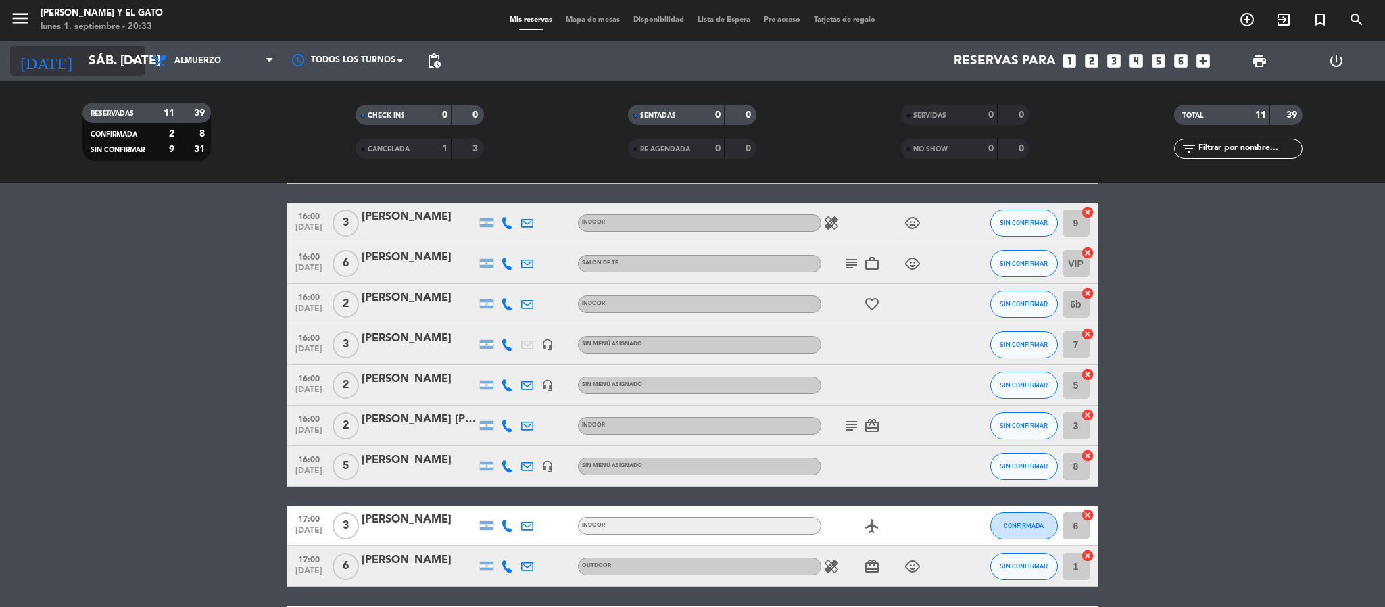
click at [124, 51] on input "sáb. [DATE]" at bounding box center [163, 61] width 163 height 28
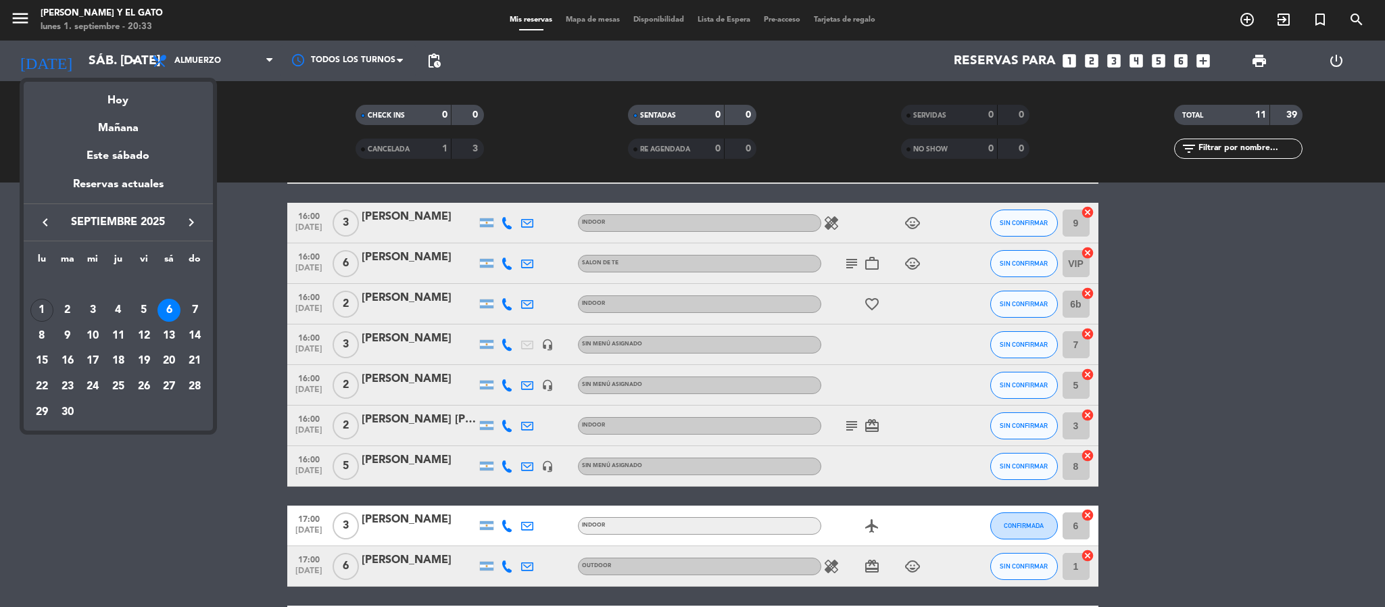
drag, startPoint x: 57, startPoint y: 310, endPoint x: 94, endPoint y: 313, distance: 36.6
click at [63, 313] on div "2" at bounding box center [67, 310] width 23 height 23
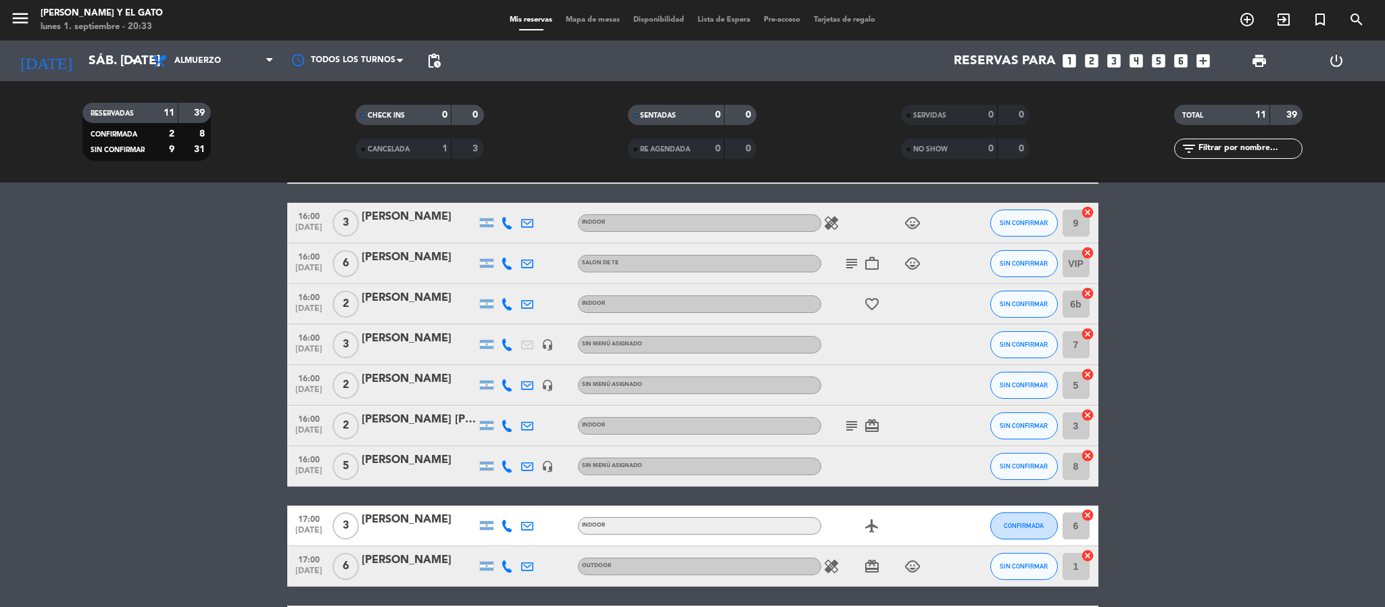
type input "[DATE] sep."
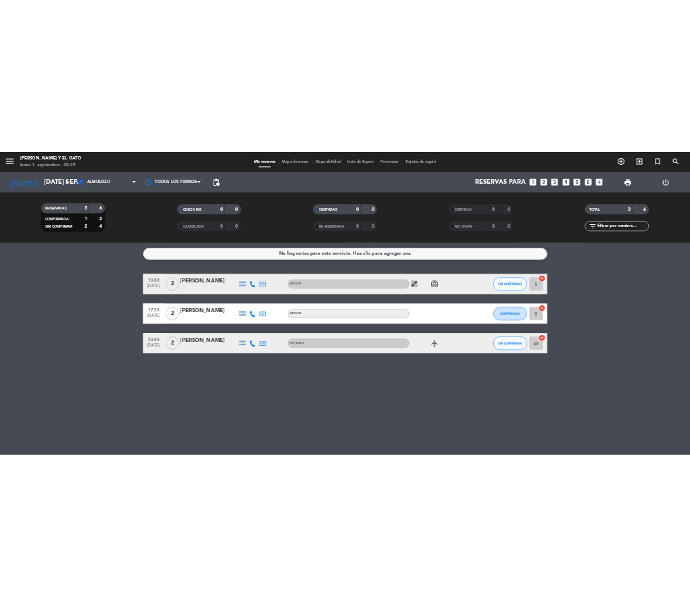
scroll to position [0, 0]
